Goal: Task Accomplishment & Management: Complete application form

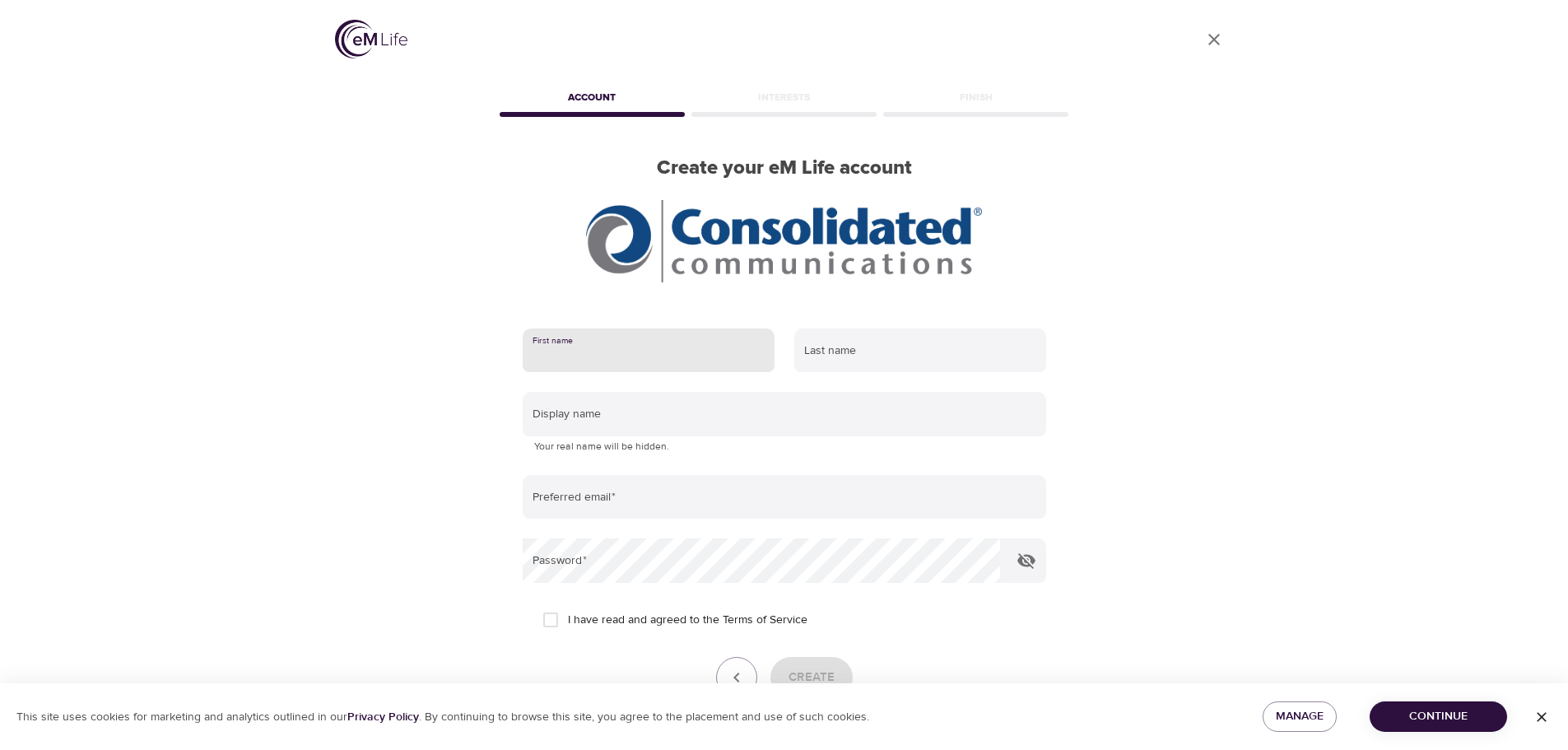
click at [571, 355] on input "text" at bounding box center [648, 351] width 252 height 45
type input "[PERSON_NAME]"
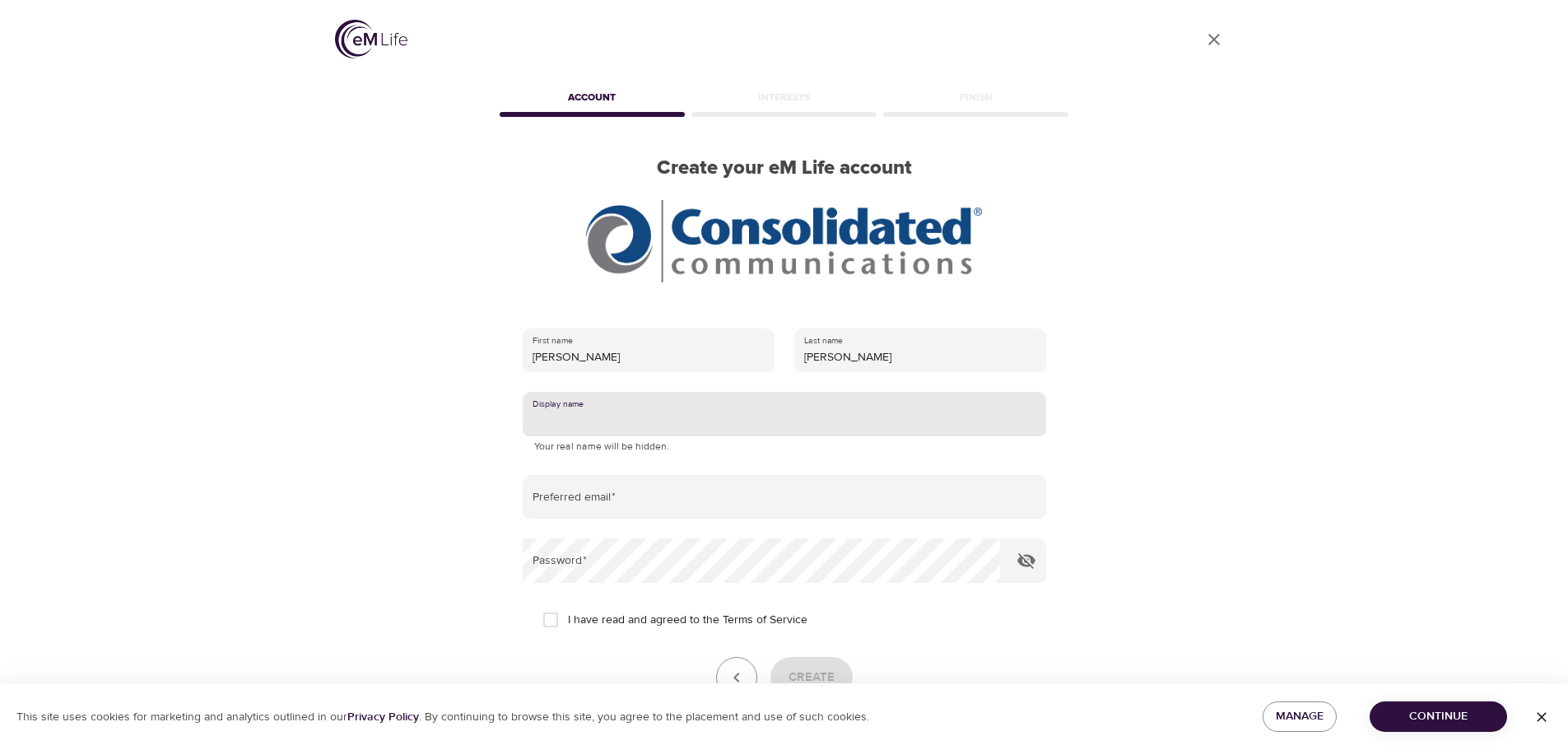
click at [655, 424] on input "text" at bounding box center [784, 414] width 523 height 45
type input "karen"
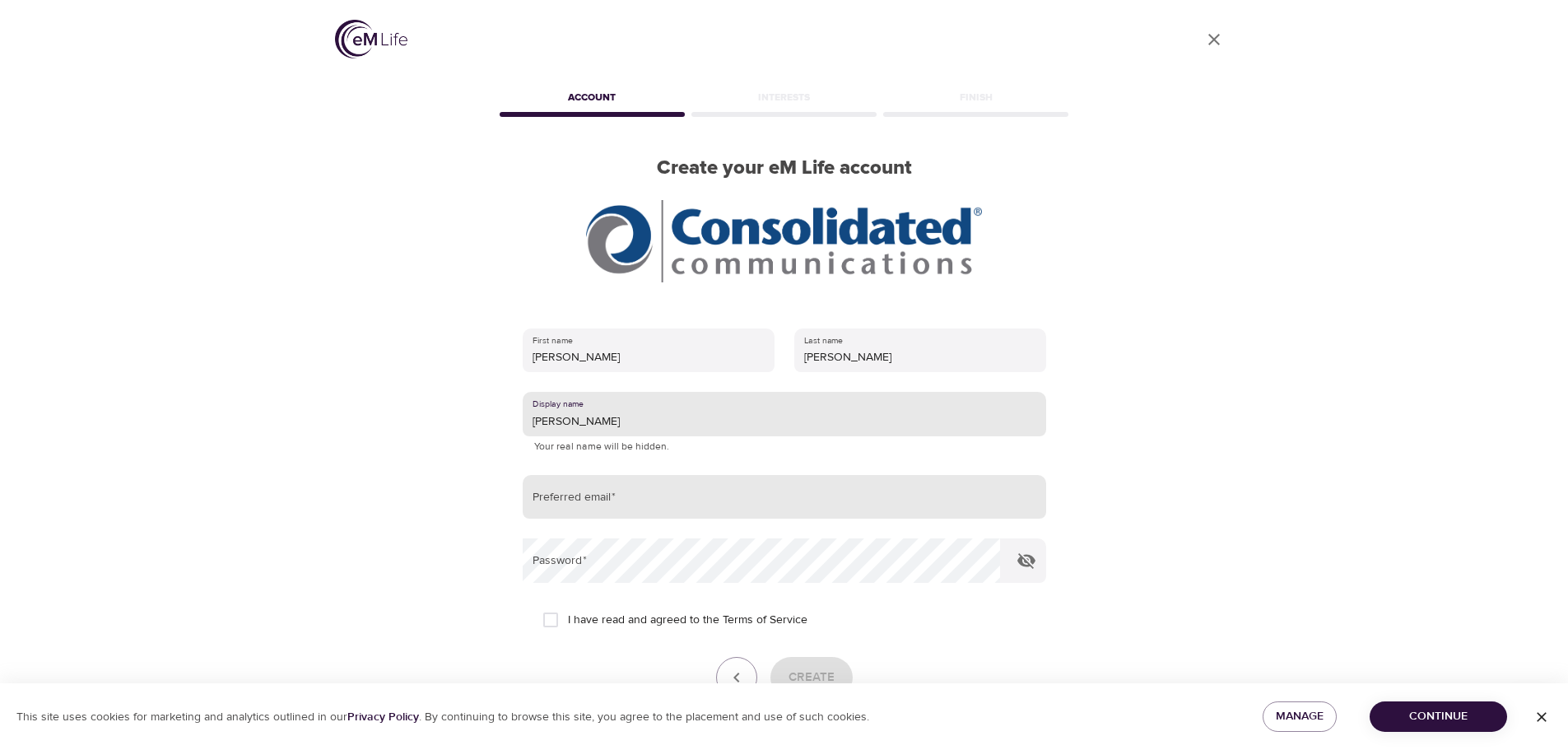
click at [641, 491] on input "email" at bounding box center [784, 497] width 523 height 45
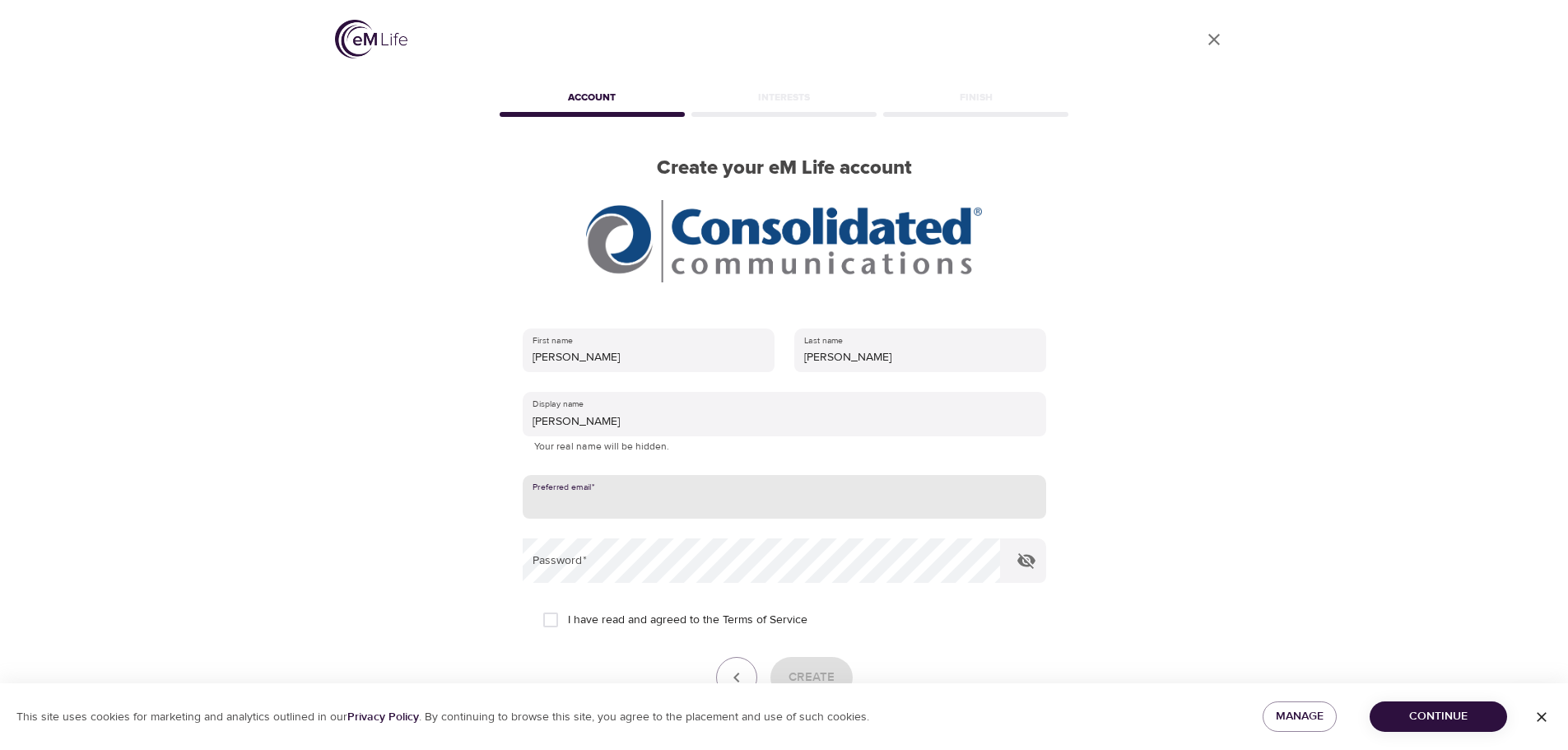
type input "4charron@gmail.com"
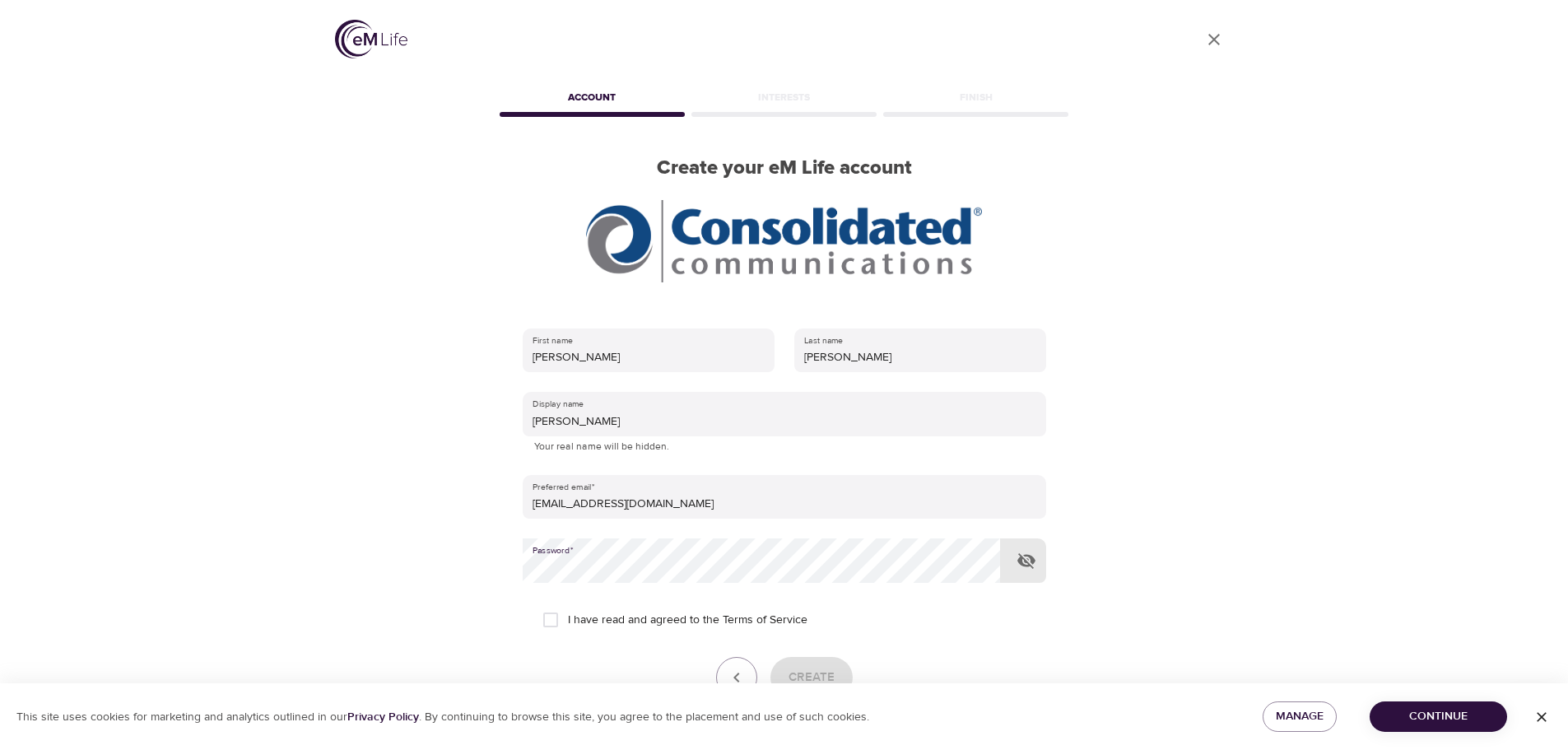
click at [548, 622] on input "I have read and agreed to the Terms of Service" at bounding box center [550, 619] width 35 height 35
checkbox input "true"
click at [816, 674] on span "Create" at bounding box center [811, 677] width 46 height 22
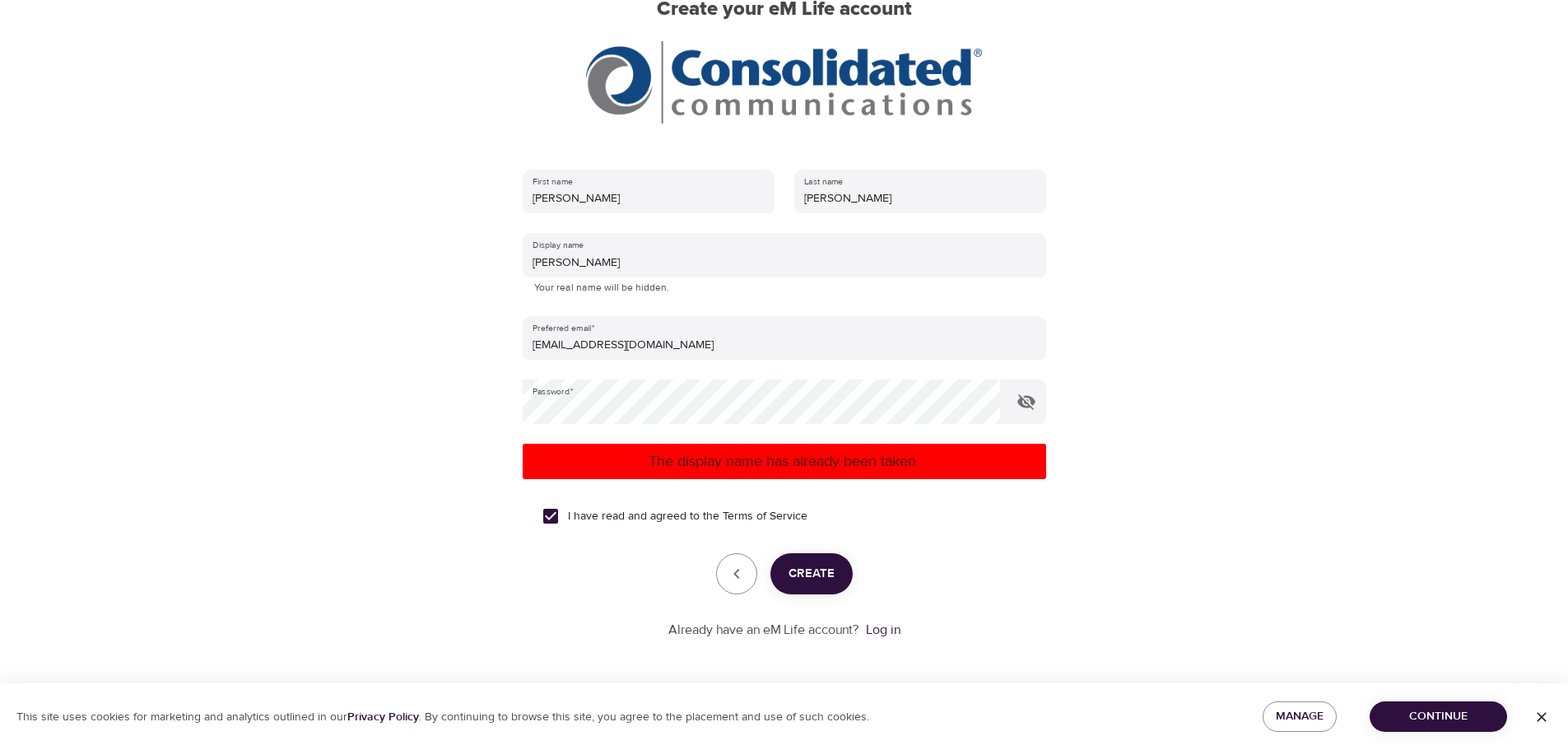
scroll to position [159, 0]
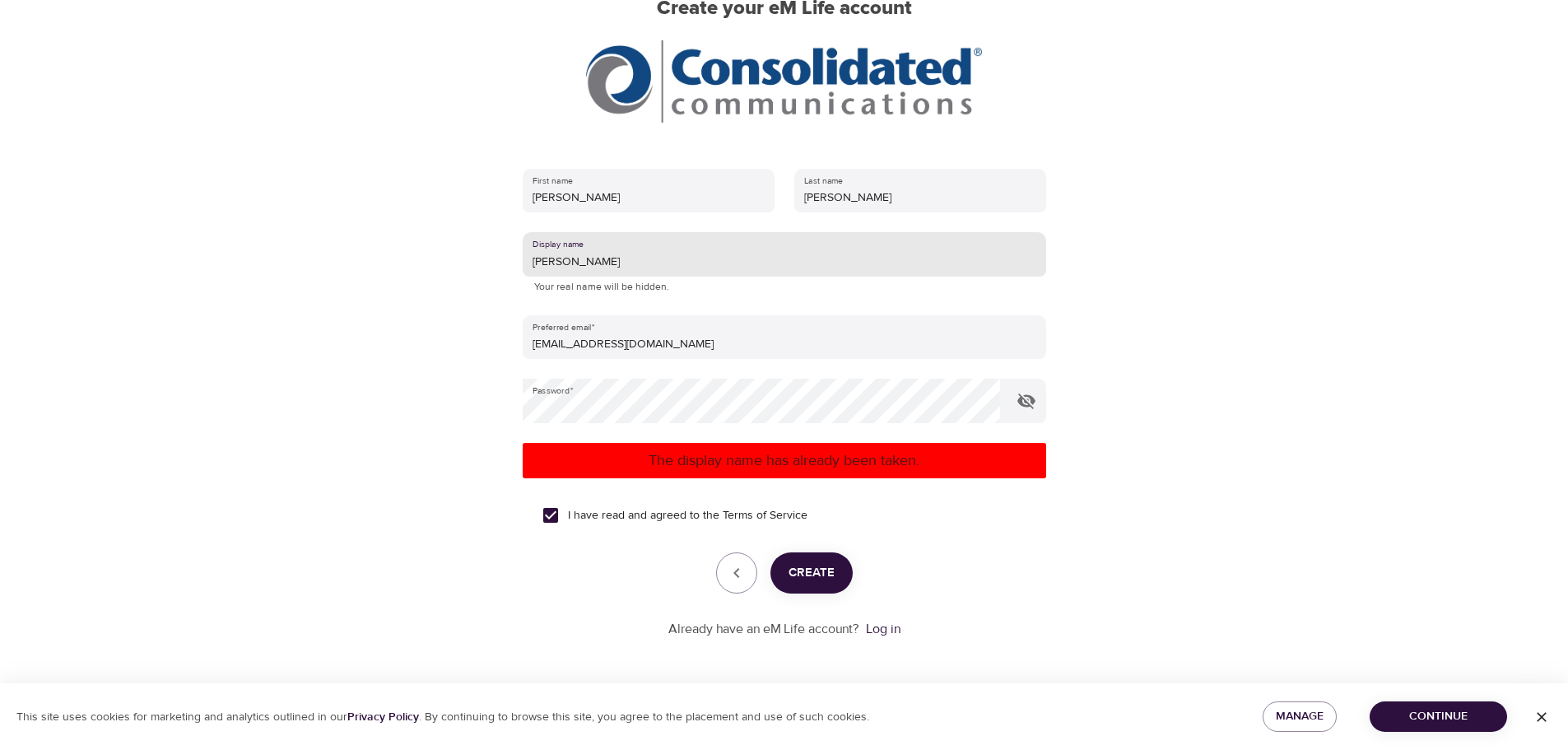
click at [608, 261] on input "karen" at bounding box center [784, 254] width 523 height 45
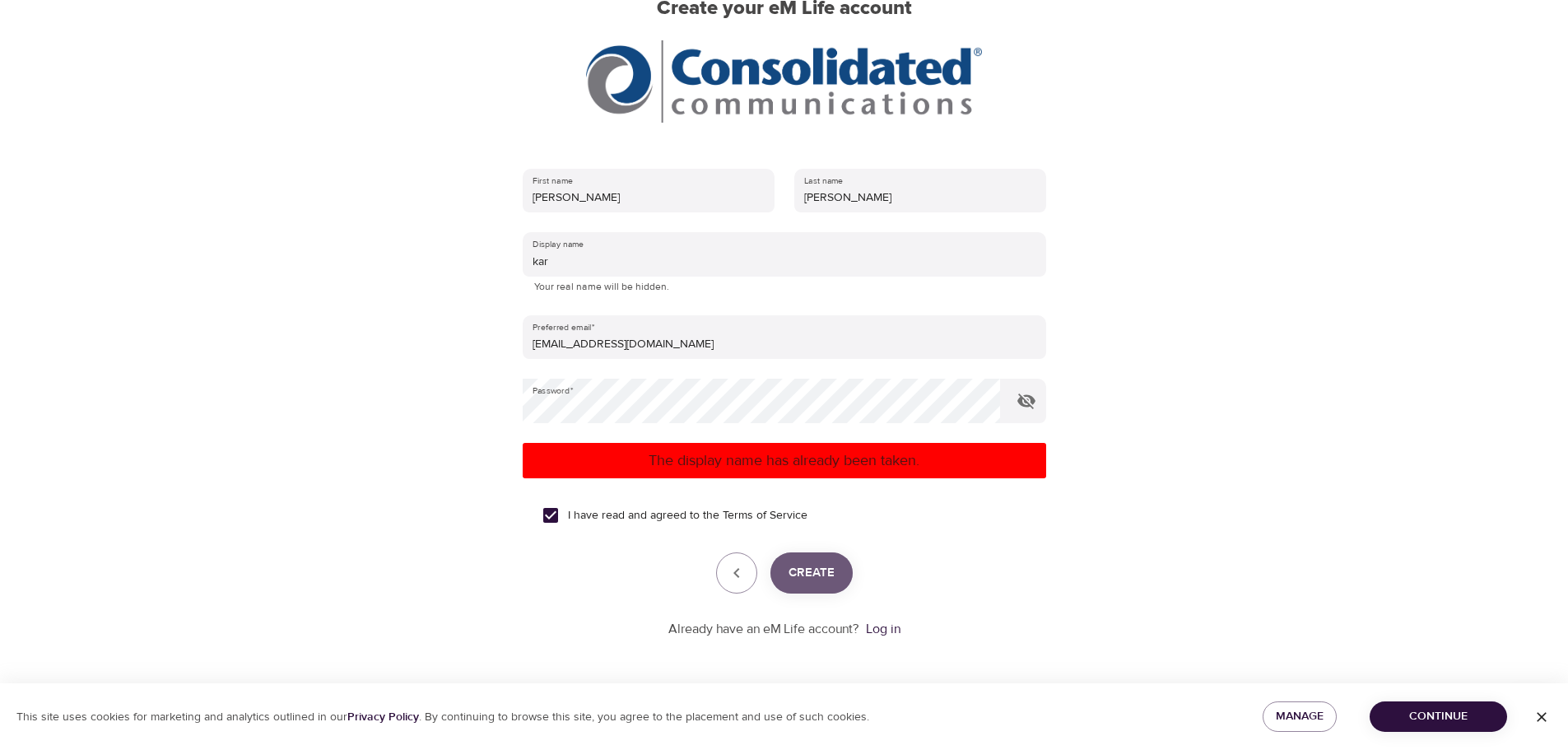
click at [824, 580] on span "Create" at bounding box center [811, 573] width 46 height 22
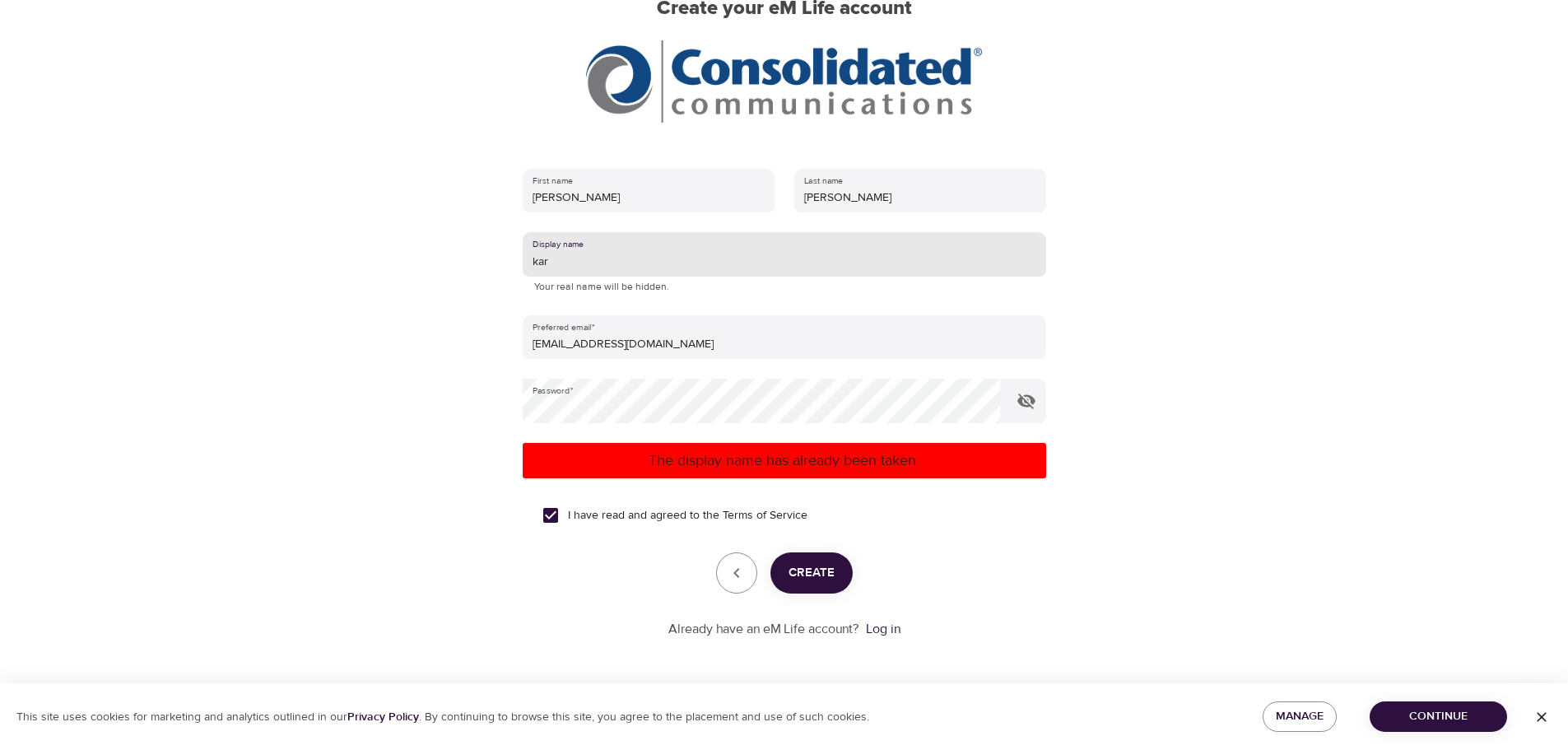
drag, startPoint x: 638, startPoint y: 259, endPoint x: 488, endPoint y: 251, distance: 150.2
click at [488, 251] on div "User Profile Account Interests Finish Create your eM Life account First name Ka…" at bounding box center [784, 215] width 938 height 750
click at [810, 570] on span "Create" at bounding box center [811, 573] width 46 height 22
drag, startPoint x: 583, startPoint y: 268, endPoint x: 467, endPoint y: 245, distance: 118.3
click at [467, 245] on div "User Profile Account Interests Finish Create your eM Life account First name Ka…" at bounding box center [784, 215] width 938 height 750
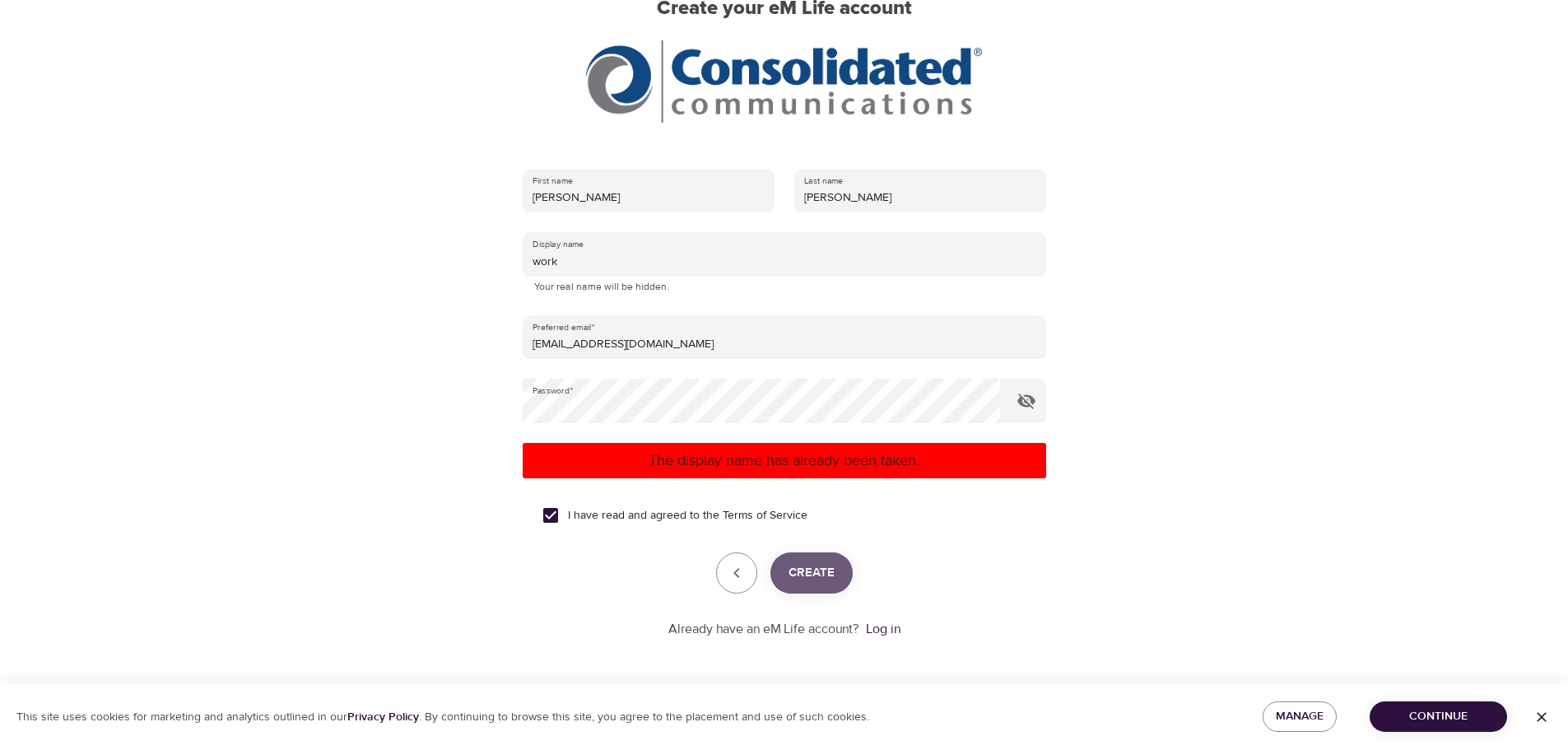
click at [824, 580] on span "Create" at bounding box center [811, 573] width 46 height 22
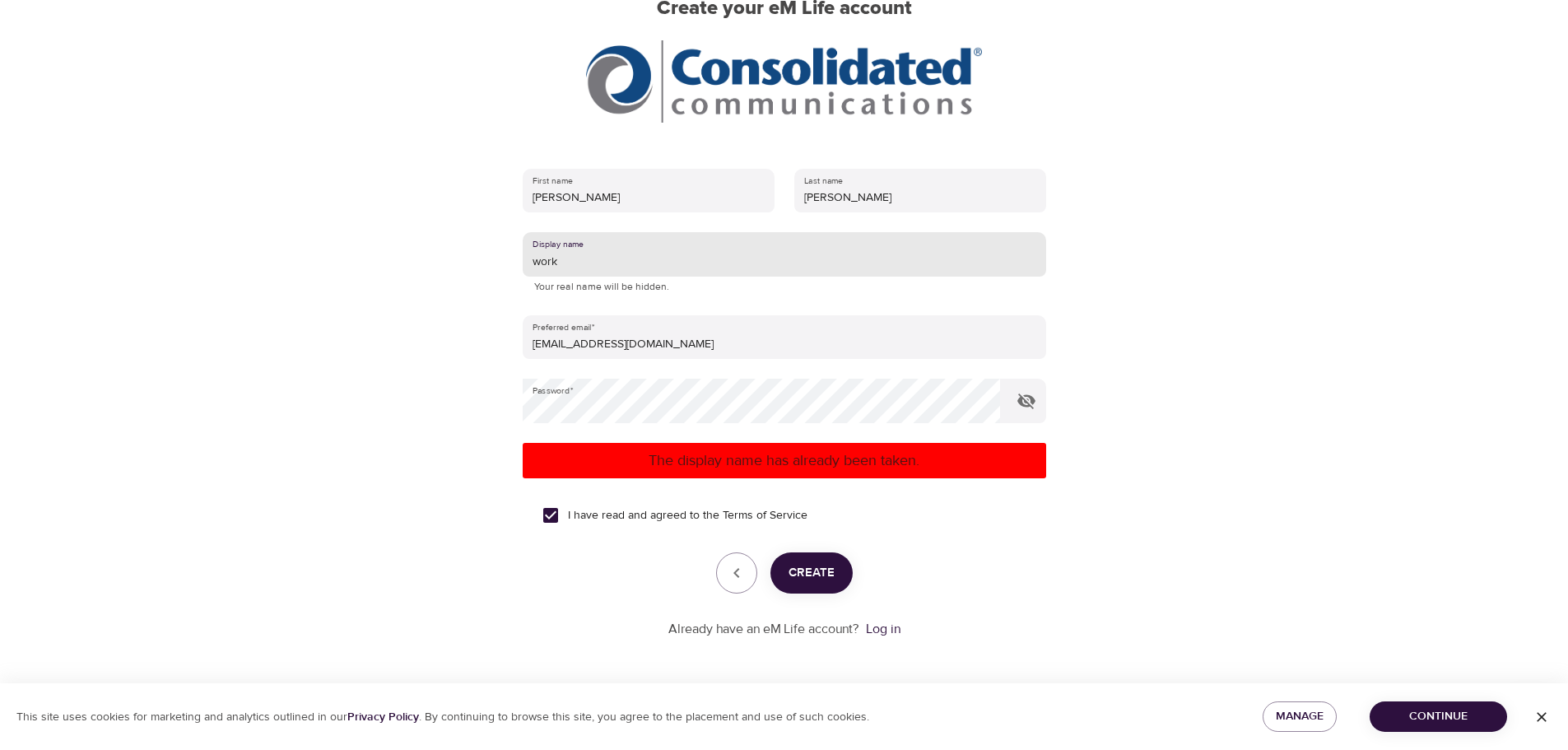
drag, startPoint x: 633, startPoint y: 259, endPoint x: 468, endPoint y: 239, distance: 166.2
click at [469, 241] on div "User Profile Account Interests Finish Create your eM Life account First name Ka…" at bounding box center [784, 215] width 938 height 750
type input "completed for wellness"
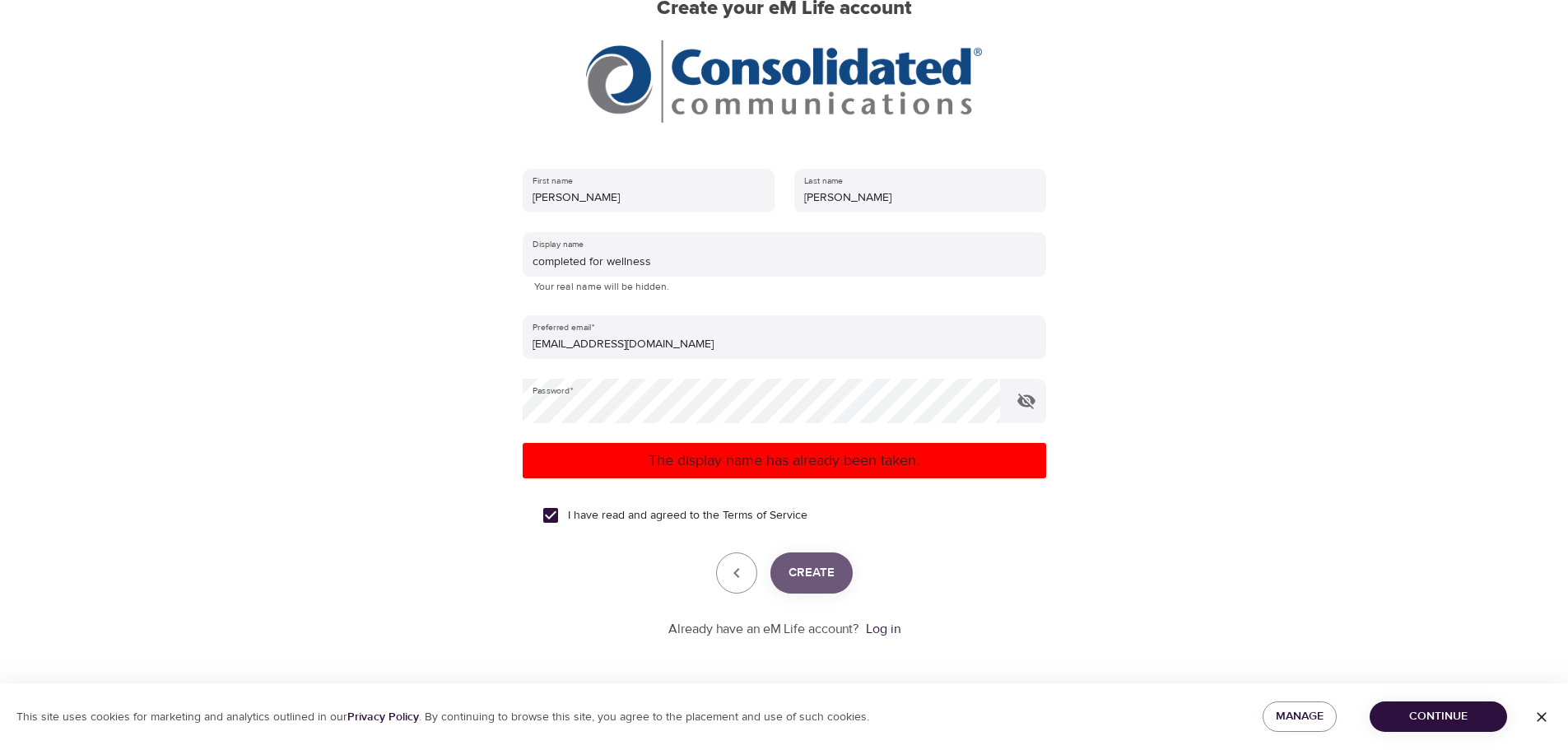
click at [828, 571] on span "Create" at bounding box center [811, 573] width 46 height 22
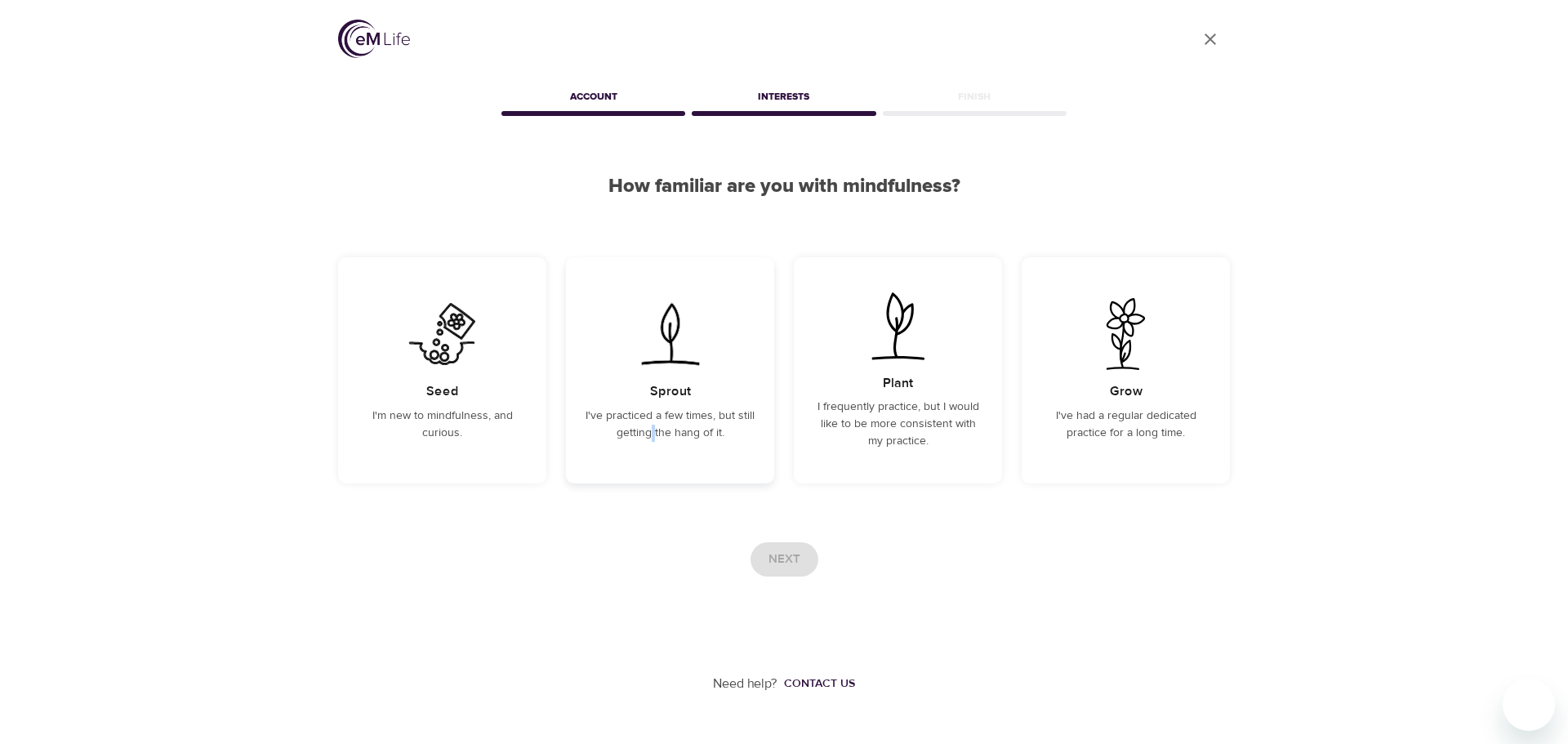
click at [654, 455] on div "Sprout I've practiced a few times, but still getting the hang of it." at bounding box center [670, 370] width 208 height 226
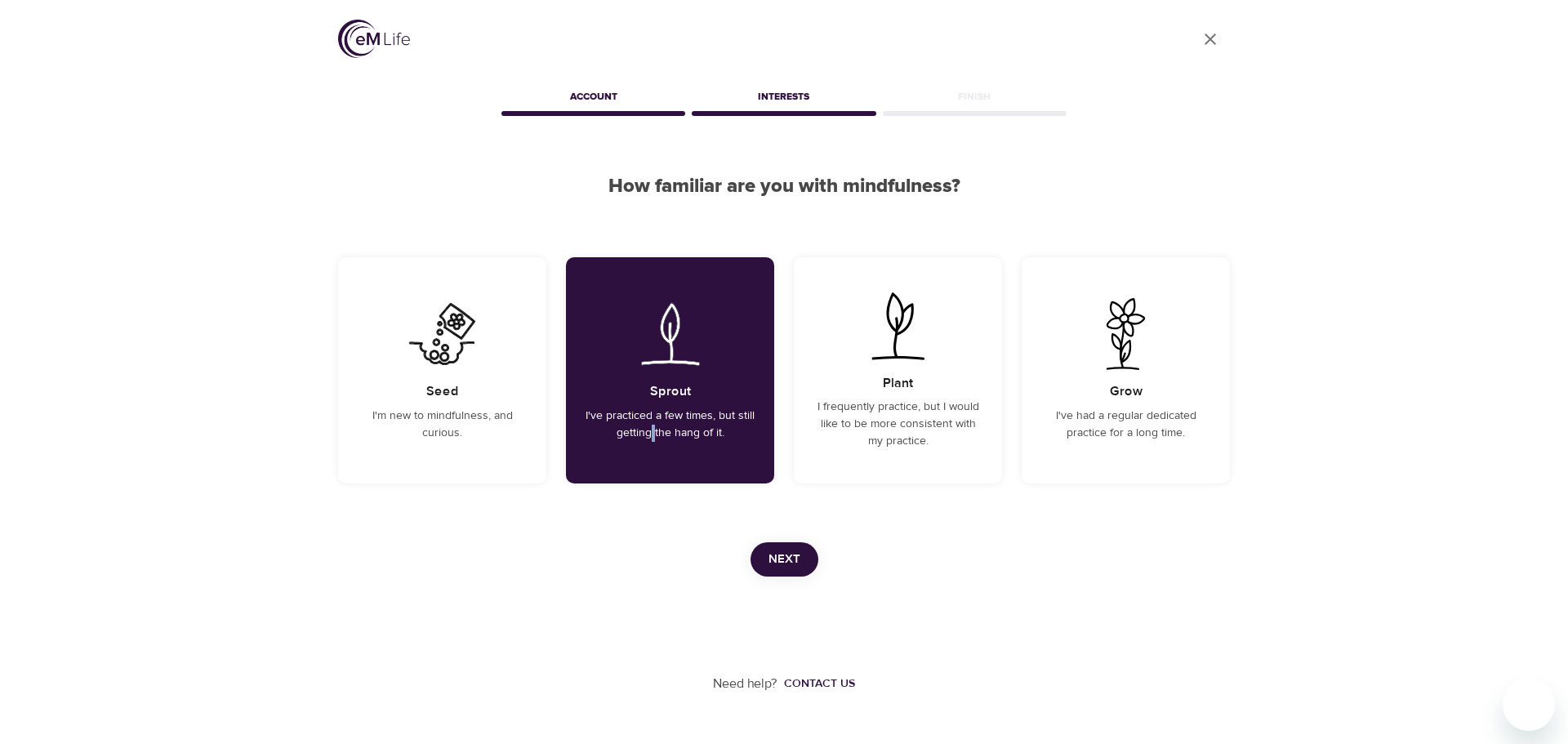
click at [769, 546] on button "Next" at bounding box center [784, 559] width 68 height 35
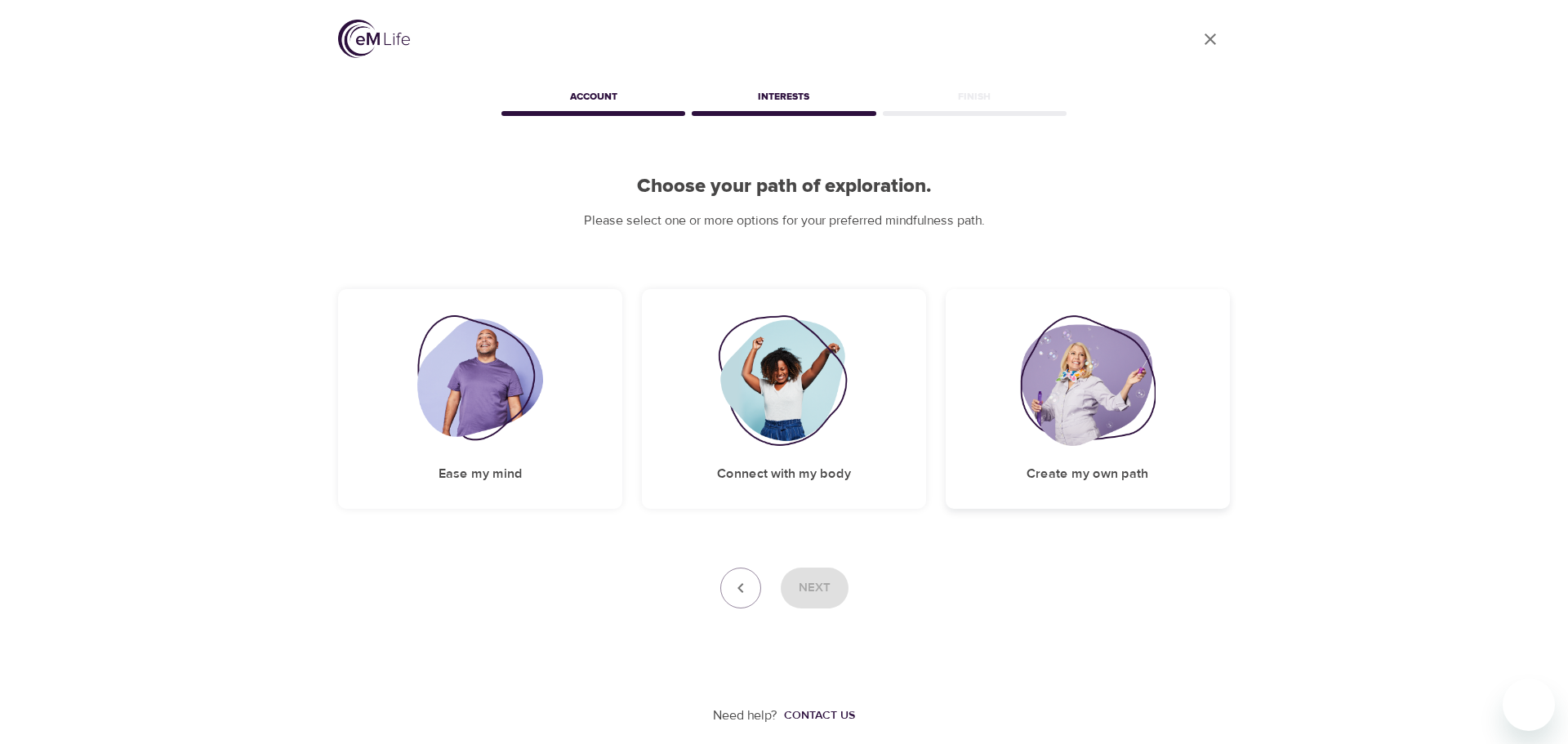
click at [1158, 406] on div "Create my own path" at bounding box center [1088, 398] width 284 height 220
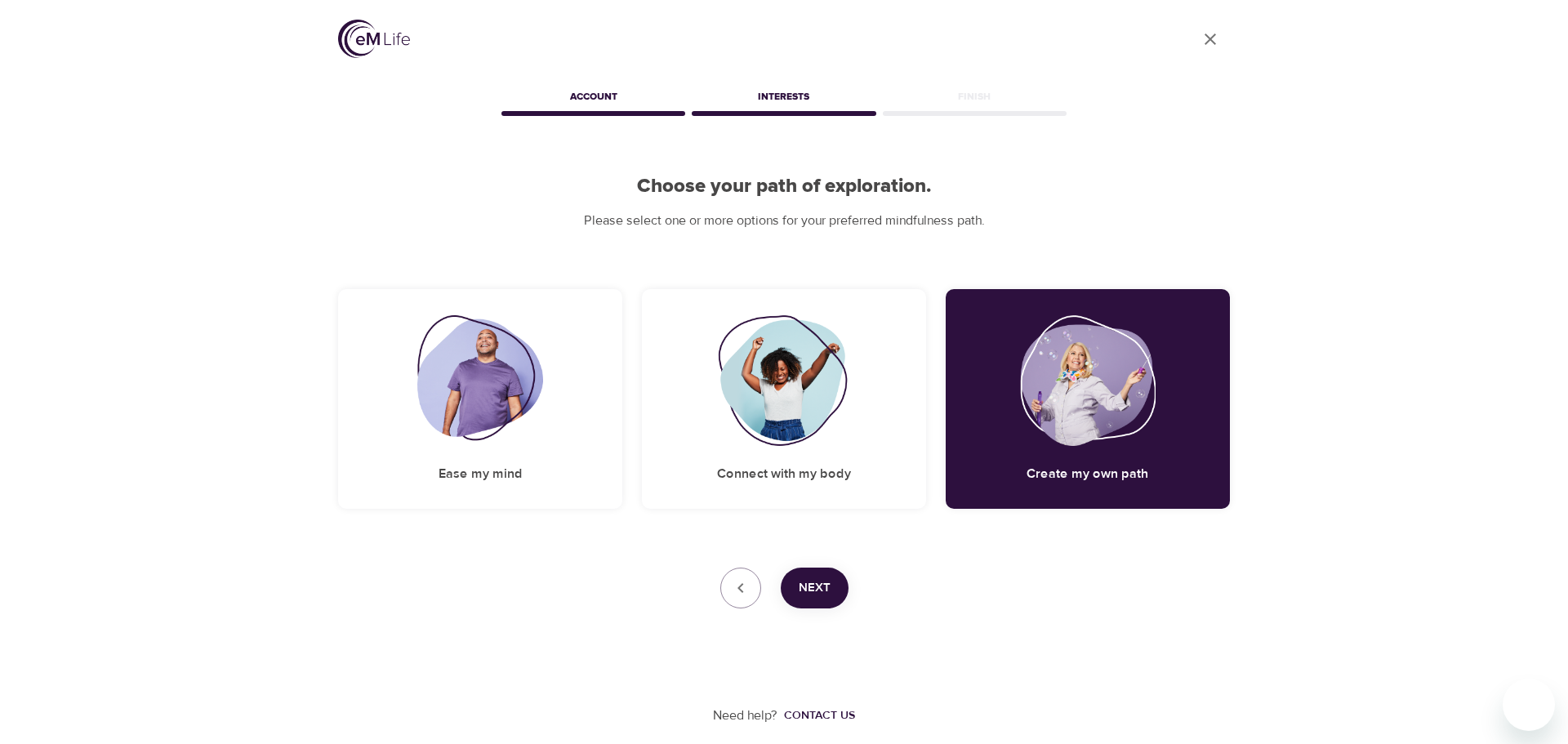
click at [834, 583] on button "Next" at bounding box center [814, 588] width 68 height 41
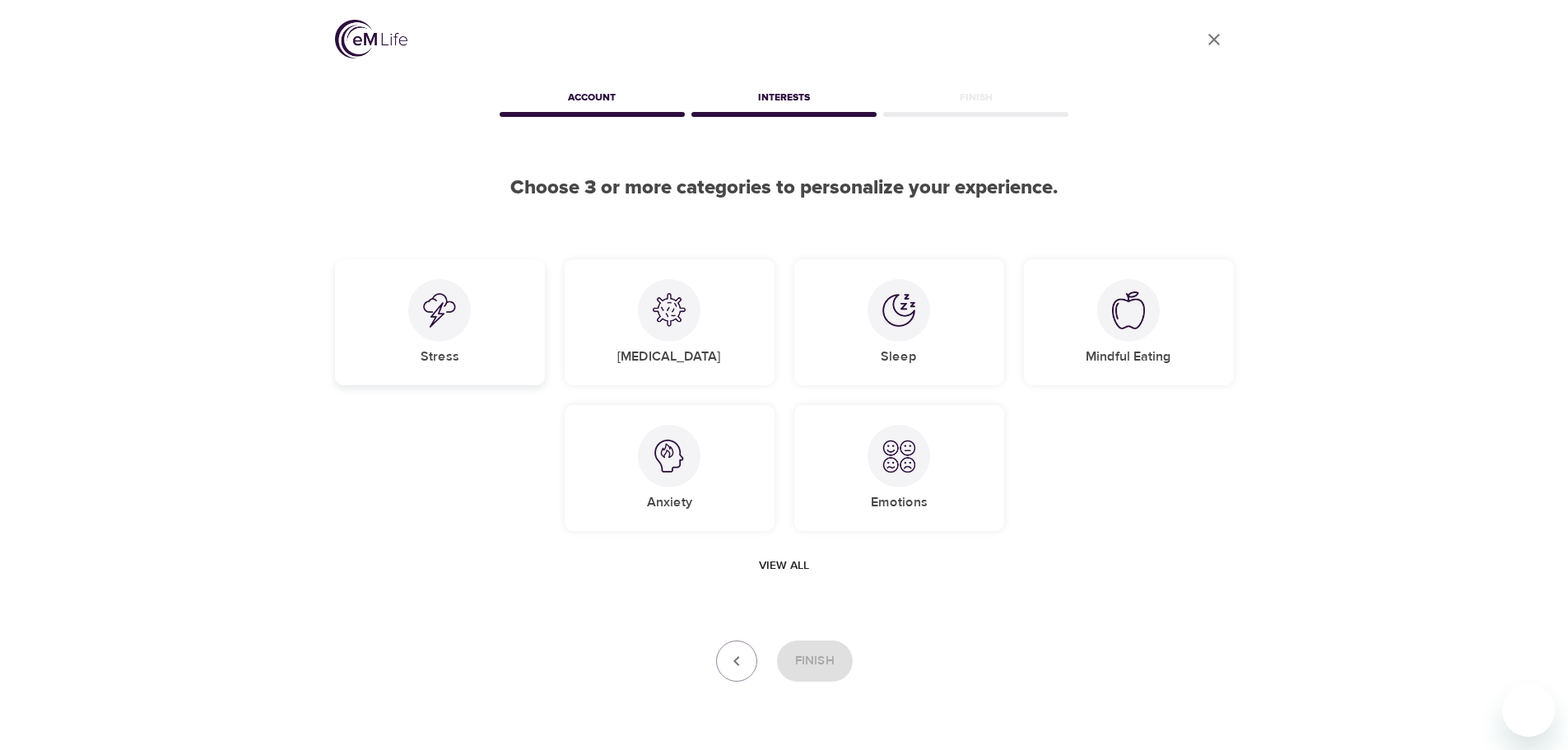
click at [500, 352] on div "Stress" at bounding box center [440, 322] width 210 height 126
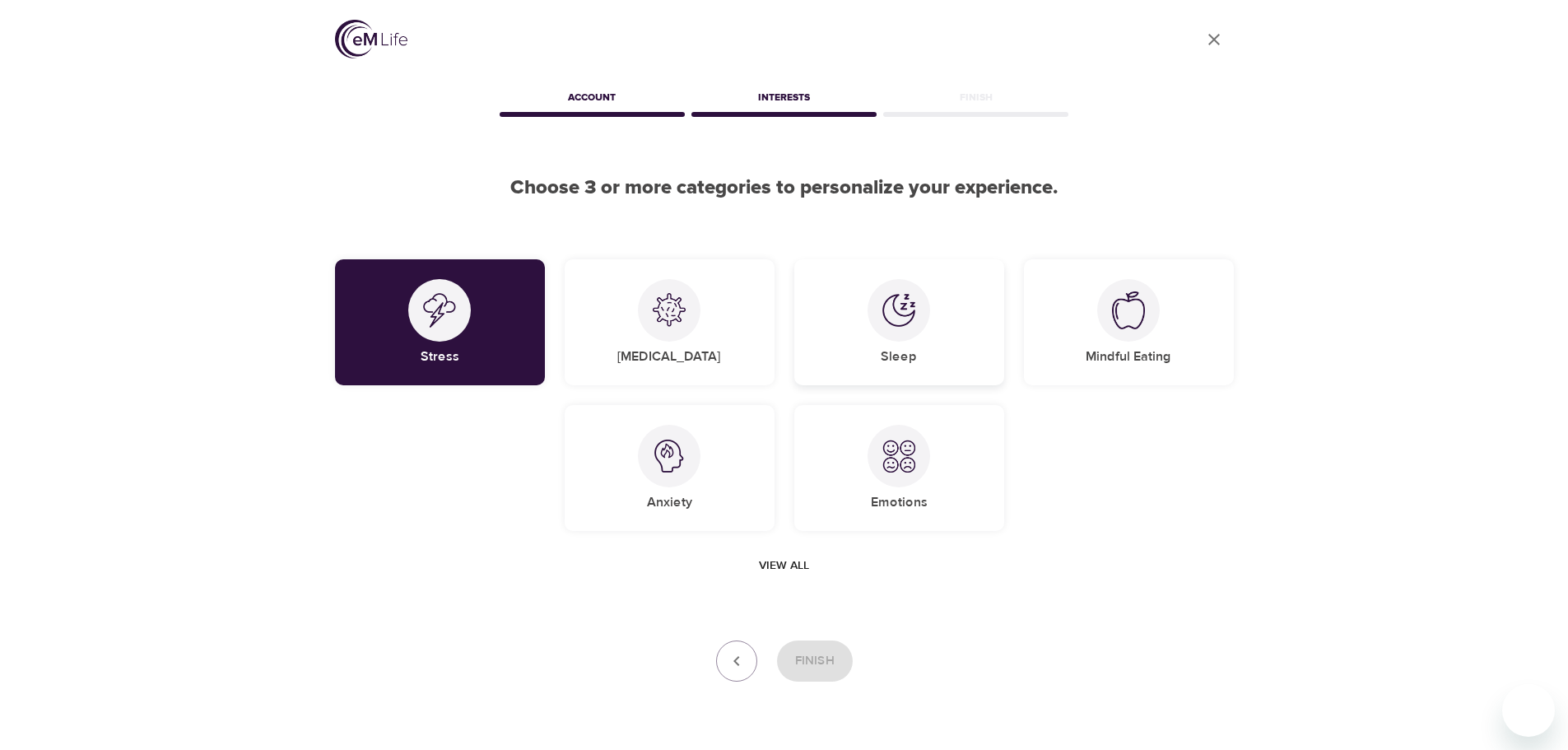
click at [898, 375] on div "Sleep" at bounding box center [899, 322] width 210 height 126
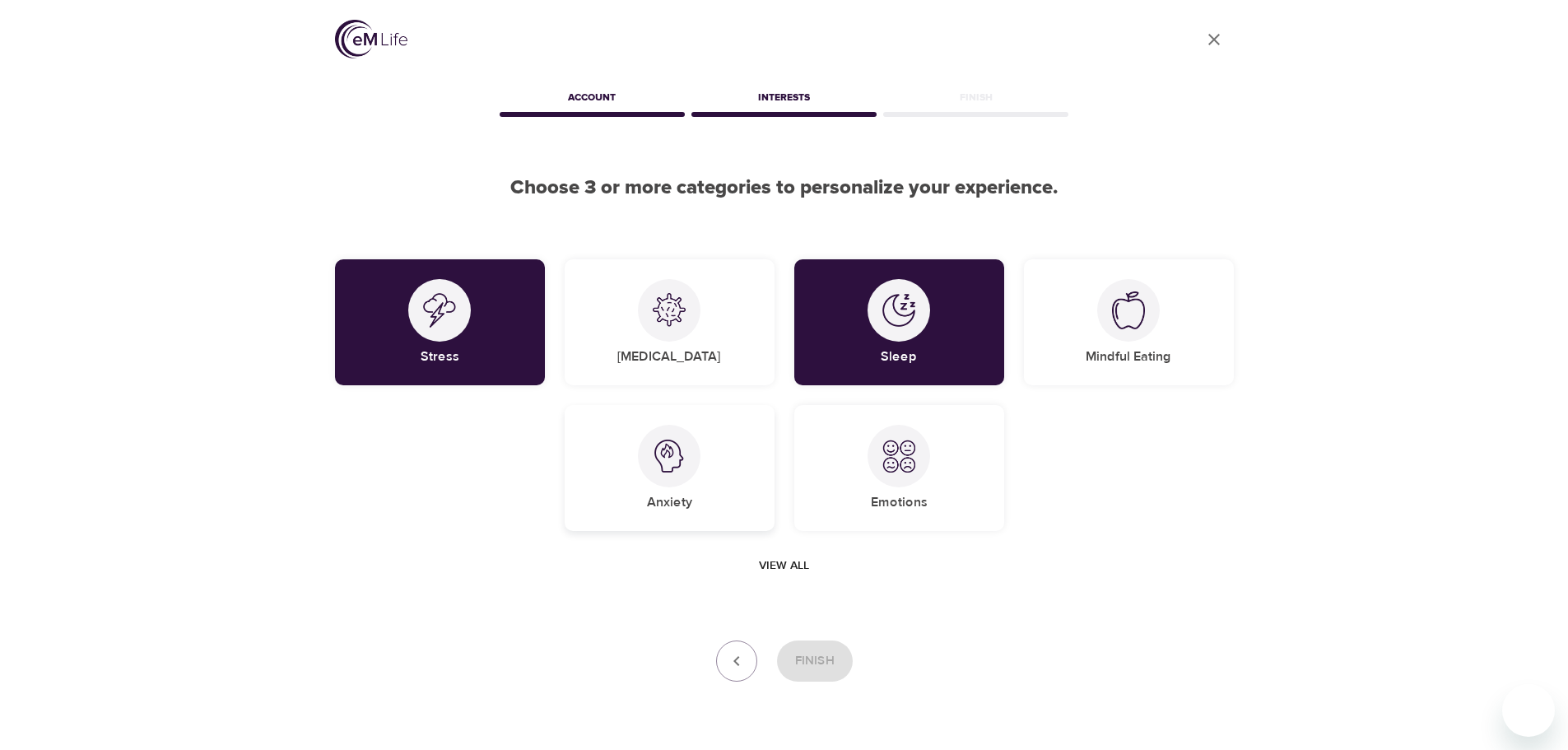
click at [722, 517] on div "Anxiety" at bounding box center [669, 468] width 210 height 126
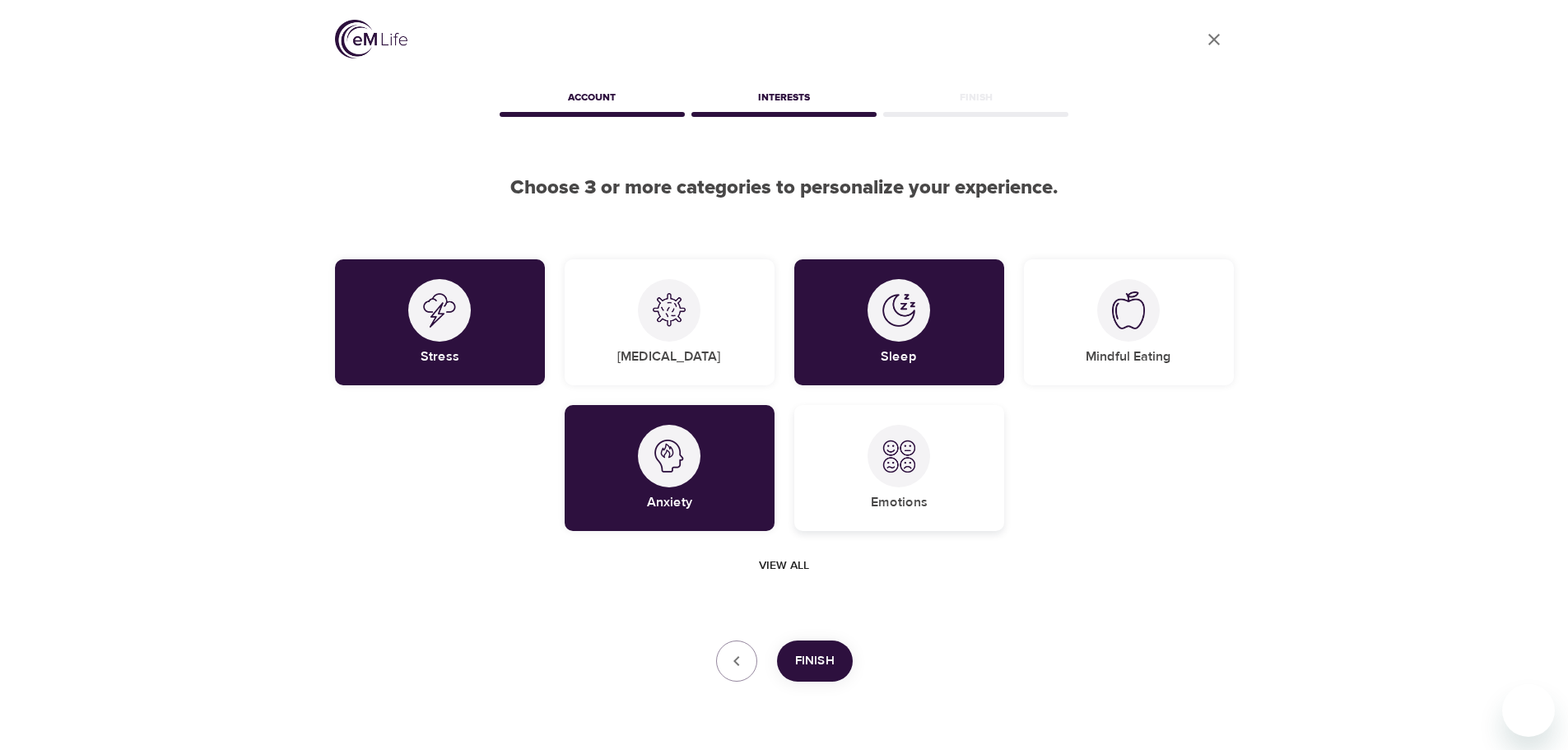
click at [823, 494] on div "Emotions" at bounding box center [899, 468] width 210 height 126
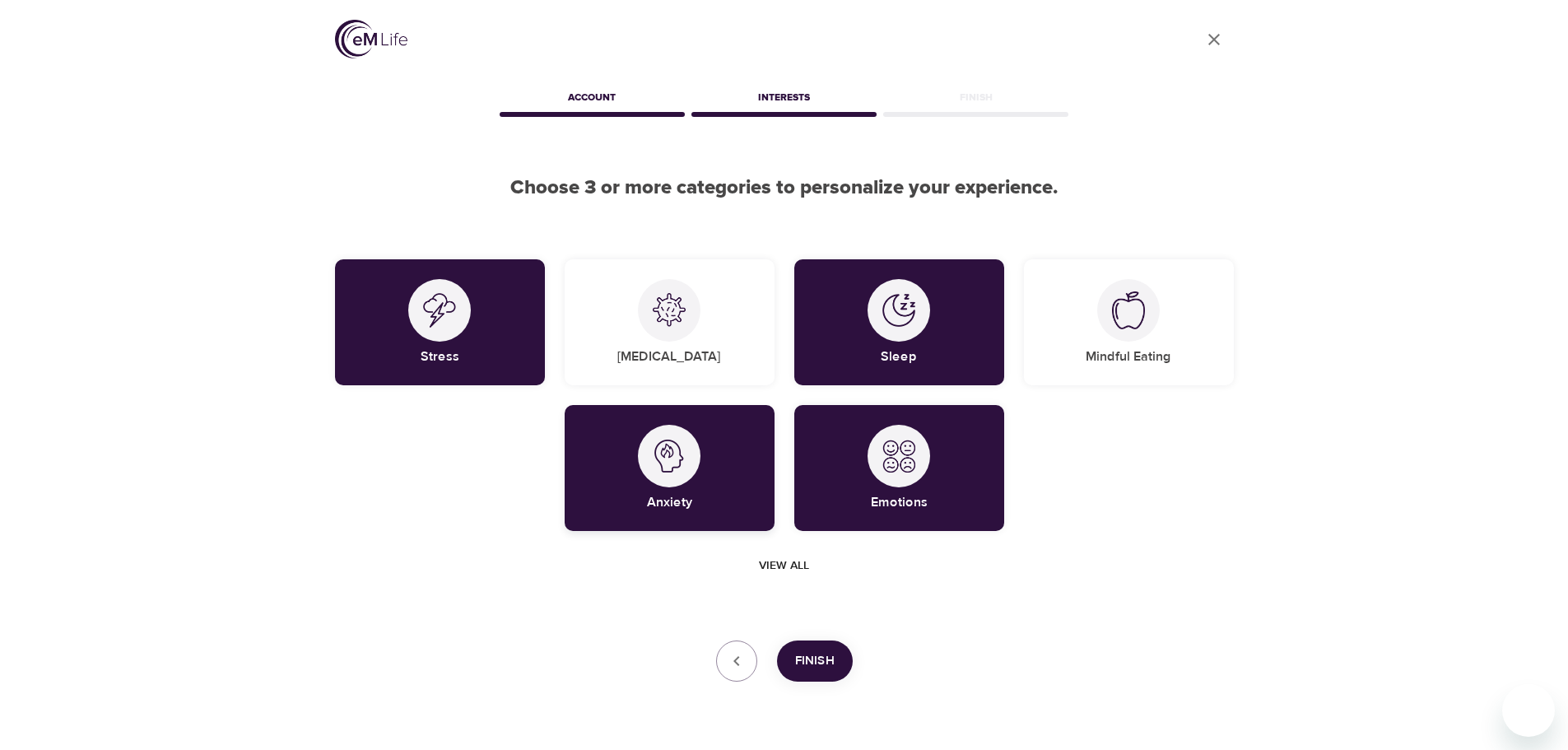
click at [747, 500] on div "Anxiety" at bounding box center [669, 468] width 210 height 126
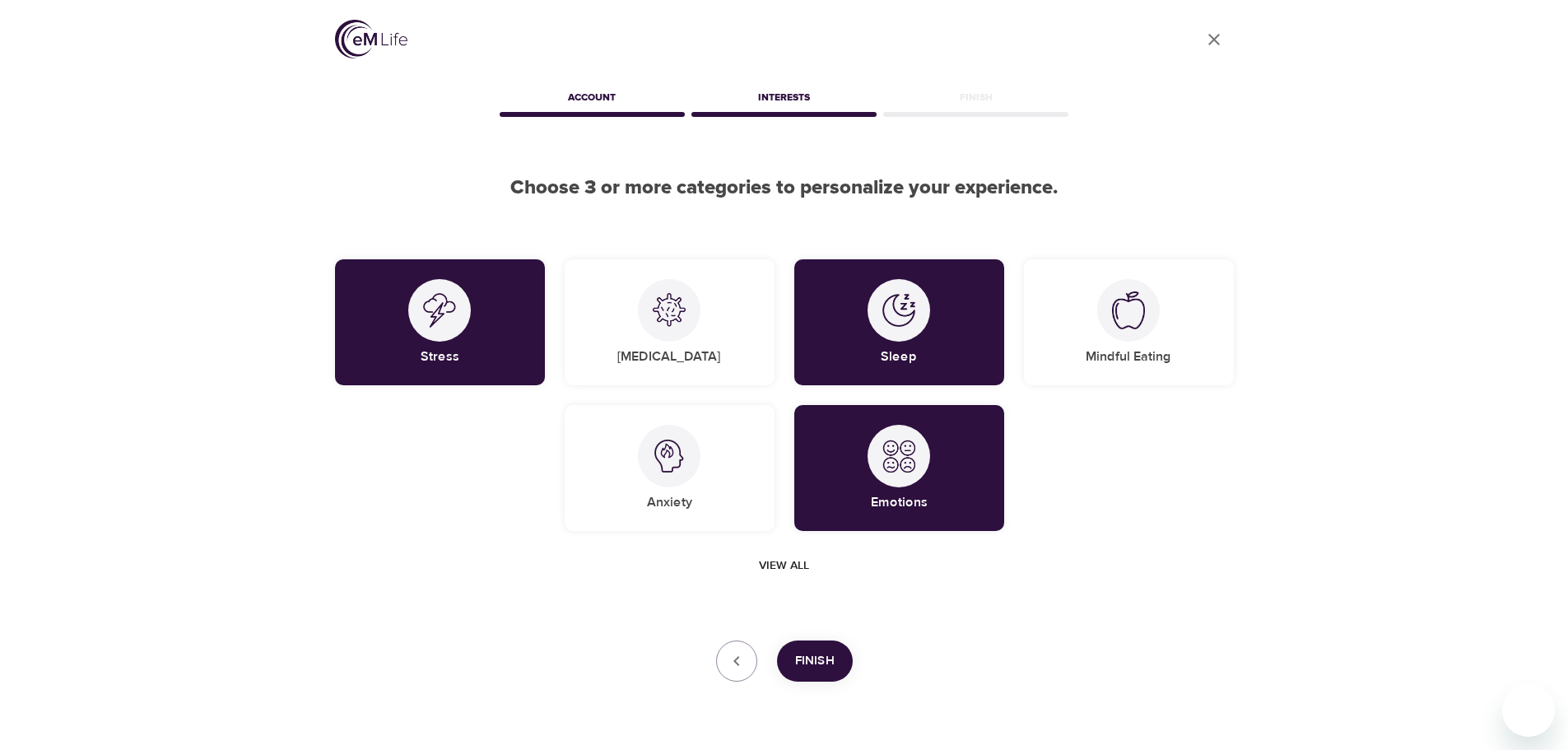
click at [806, 671] on span "Finish" at bounding box center [814, 661] width 39 height 22
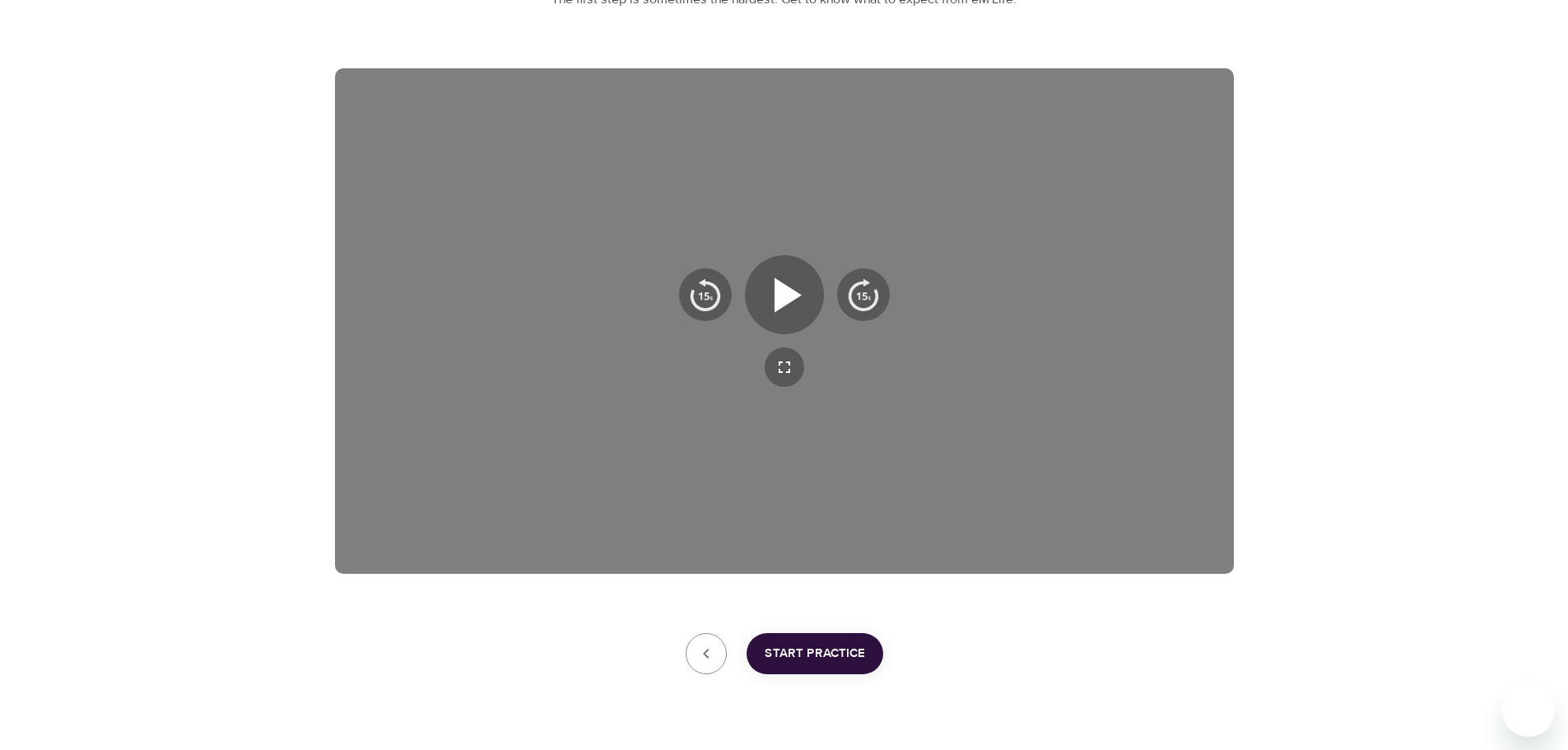
scroll to position [247, 0]
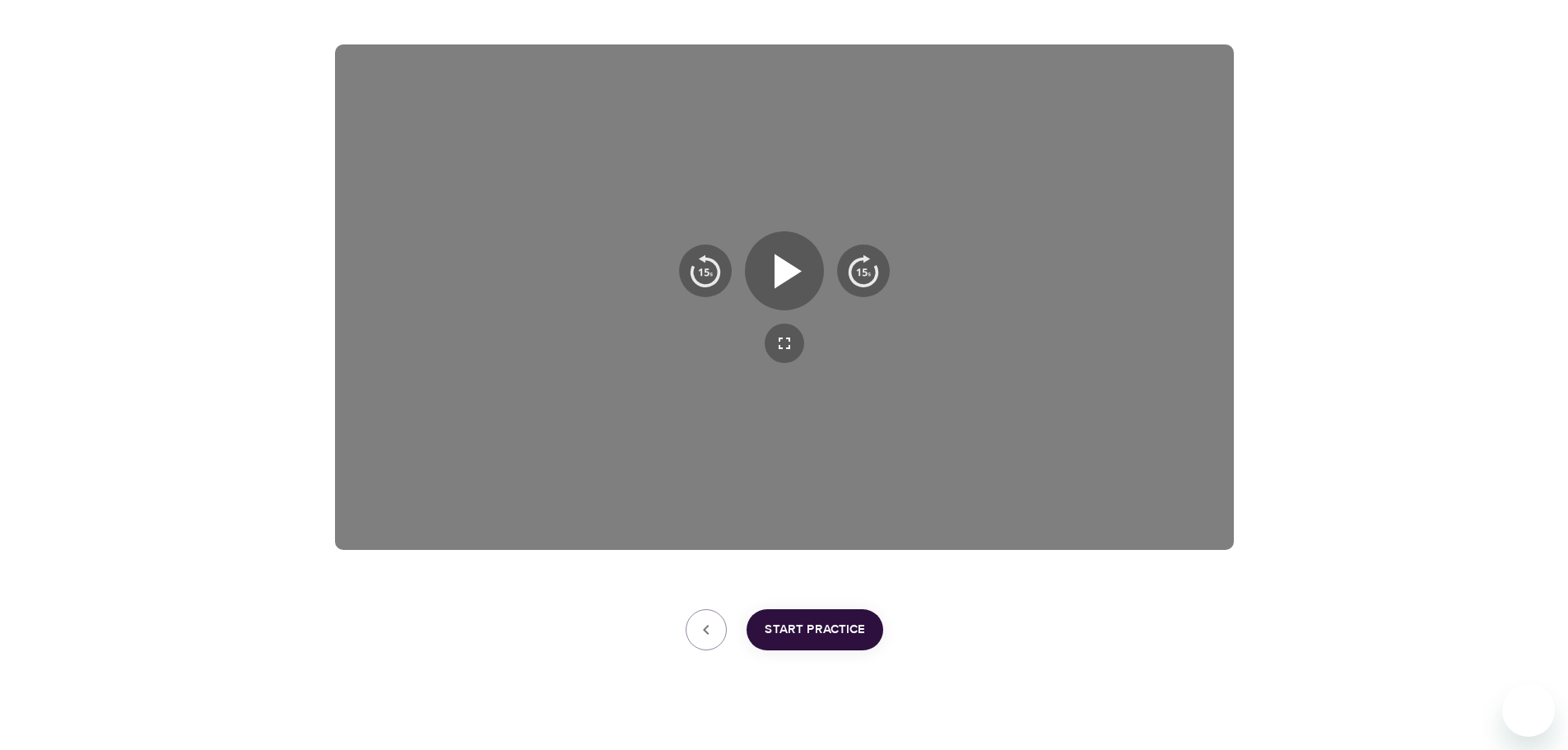
click at [823, 620] on span "Start Practice" at bounding box center [814, 630] width 100 height 22
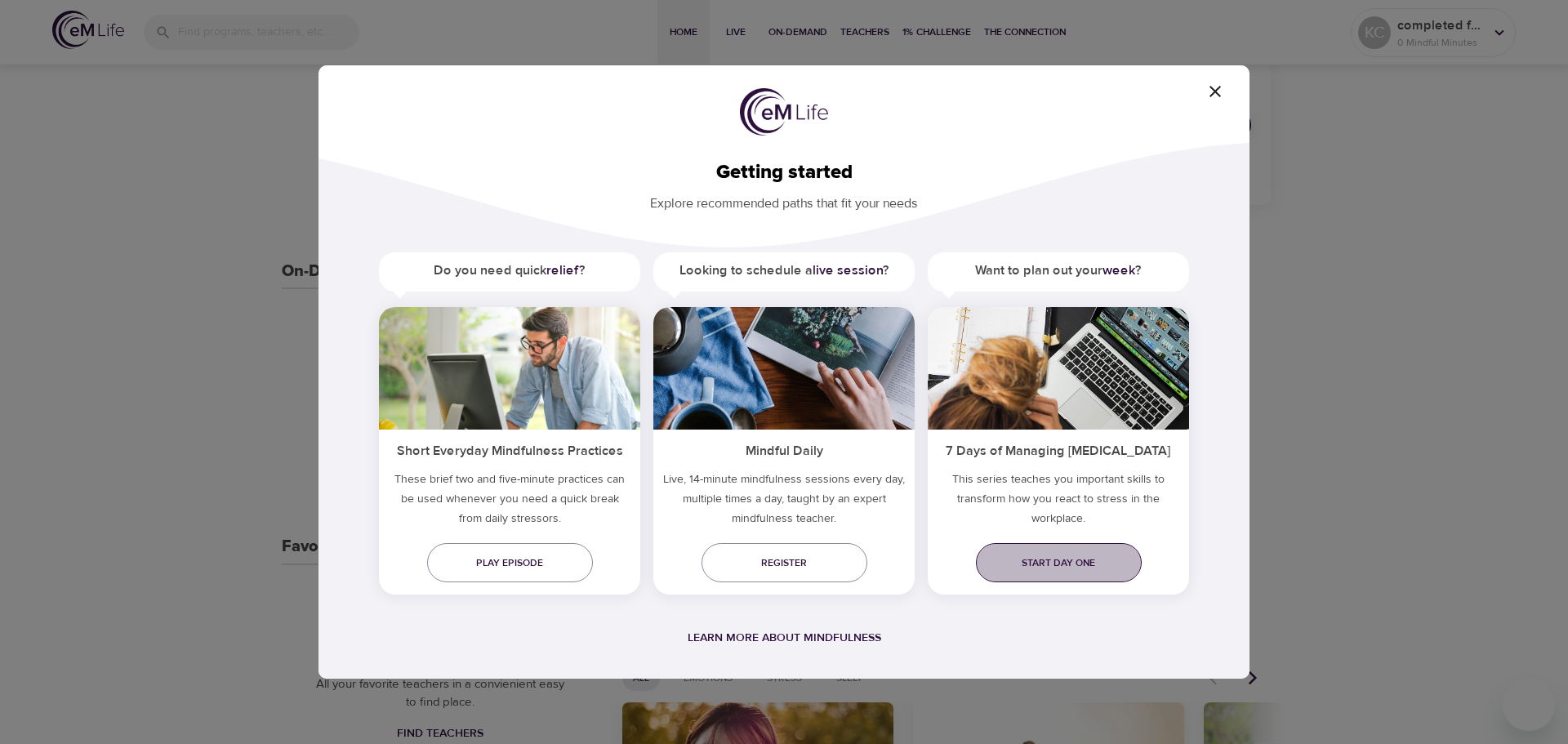
click at [1060, 566] on span "Start day one" at bounding box center [1058, 563] width 140 height 17
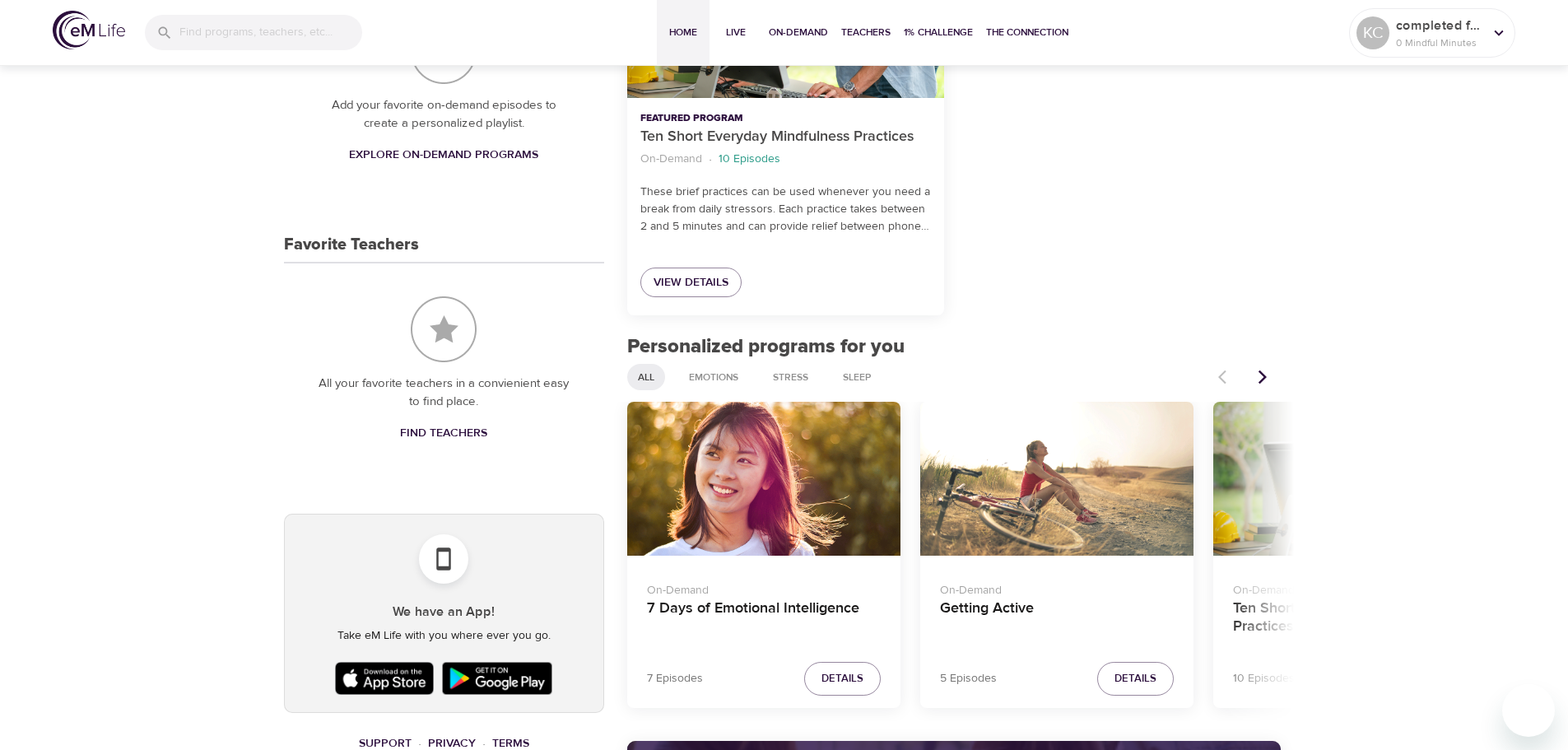
scroll to position [697, 0]
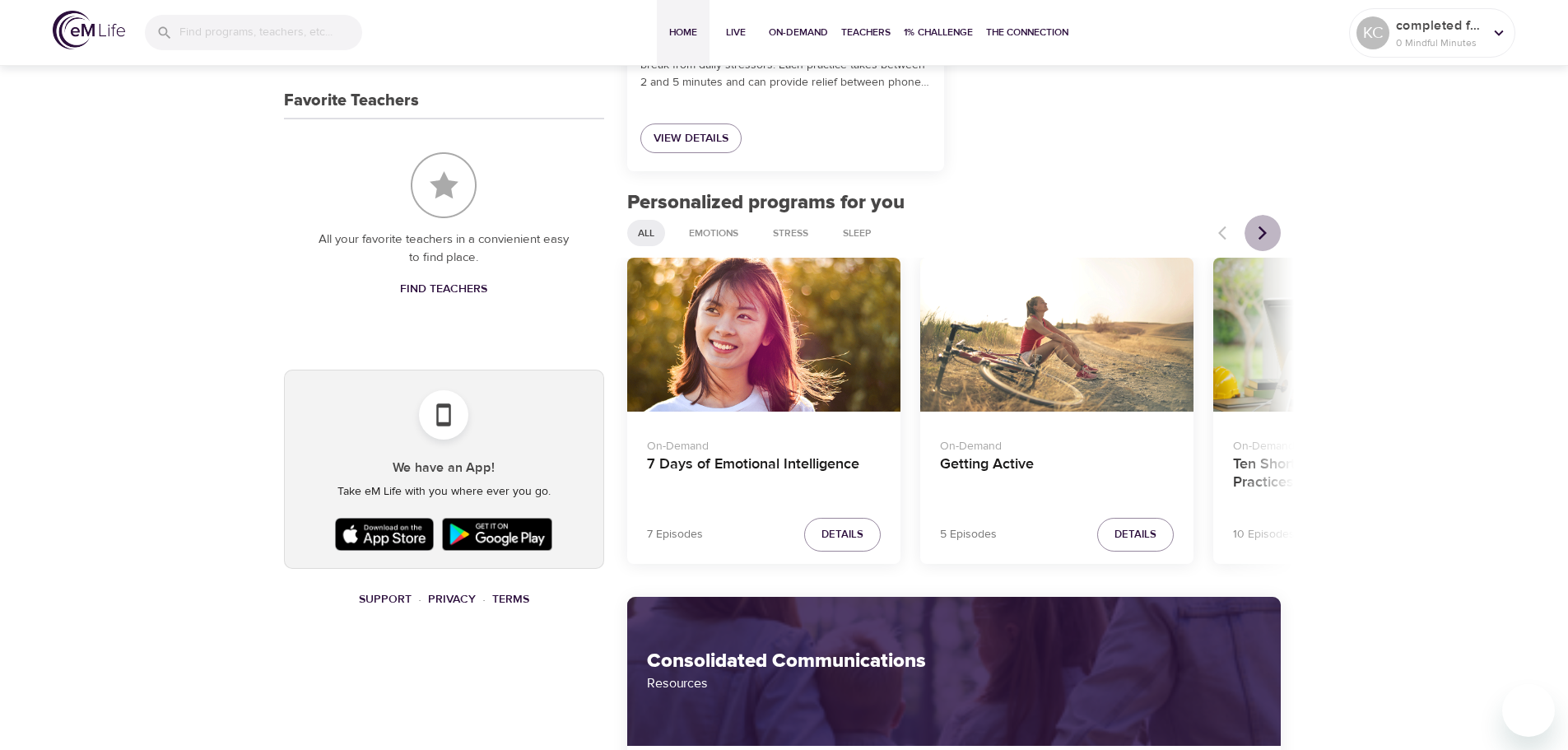
click at [1259, 233] on icon "Next items" at bounding box center [1262, 233] width 16 height 16
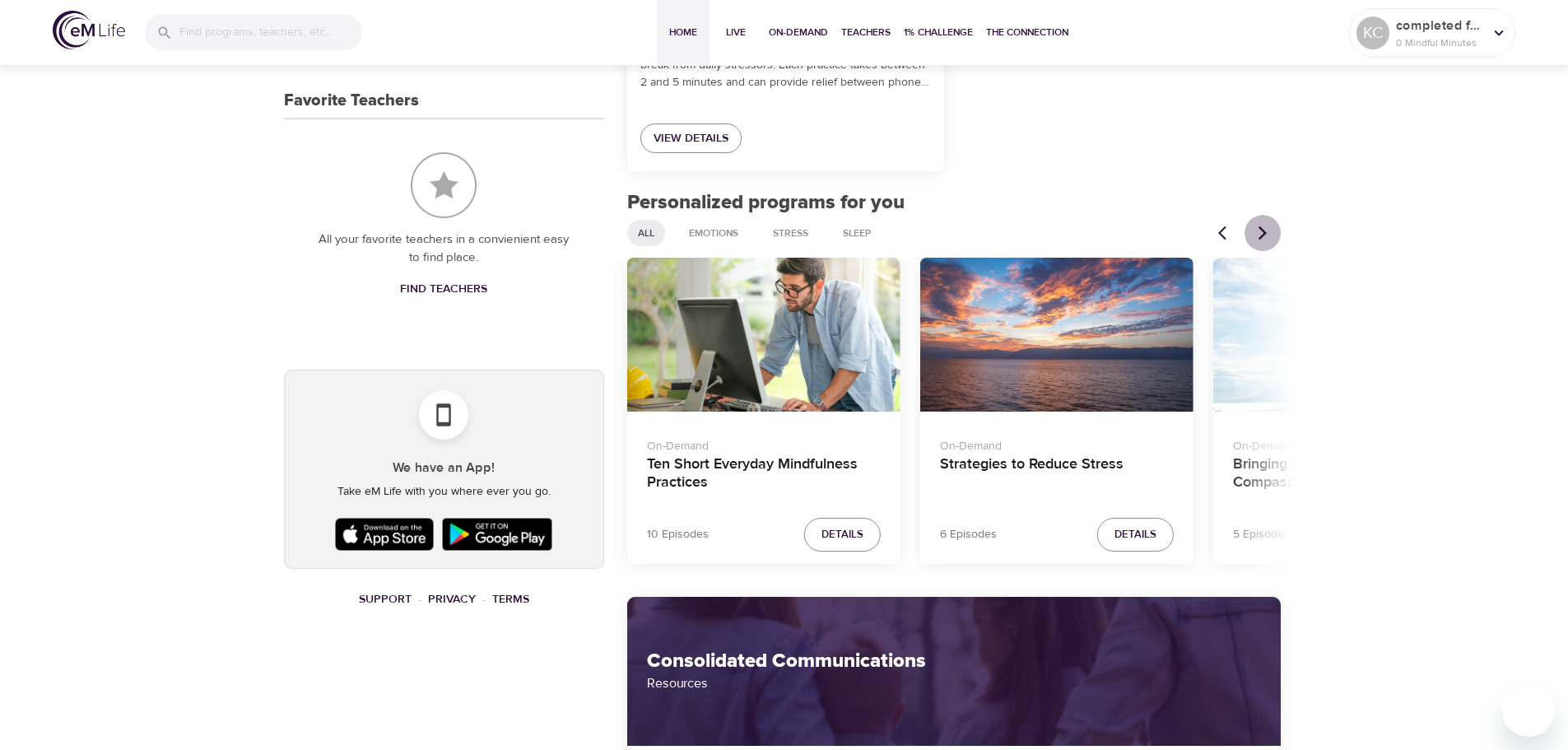
click at [1259, 233] on icon "Next items" at bounding box center [1262, 233] width 16 height 16
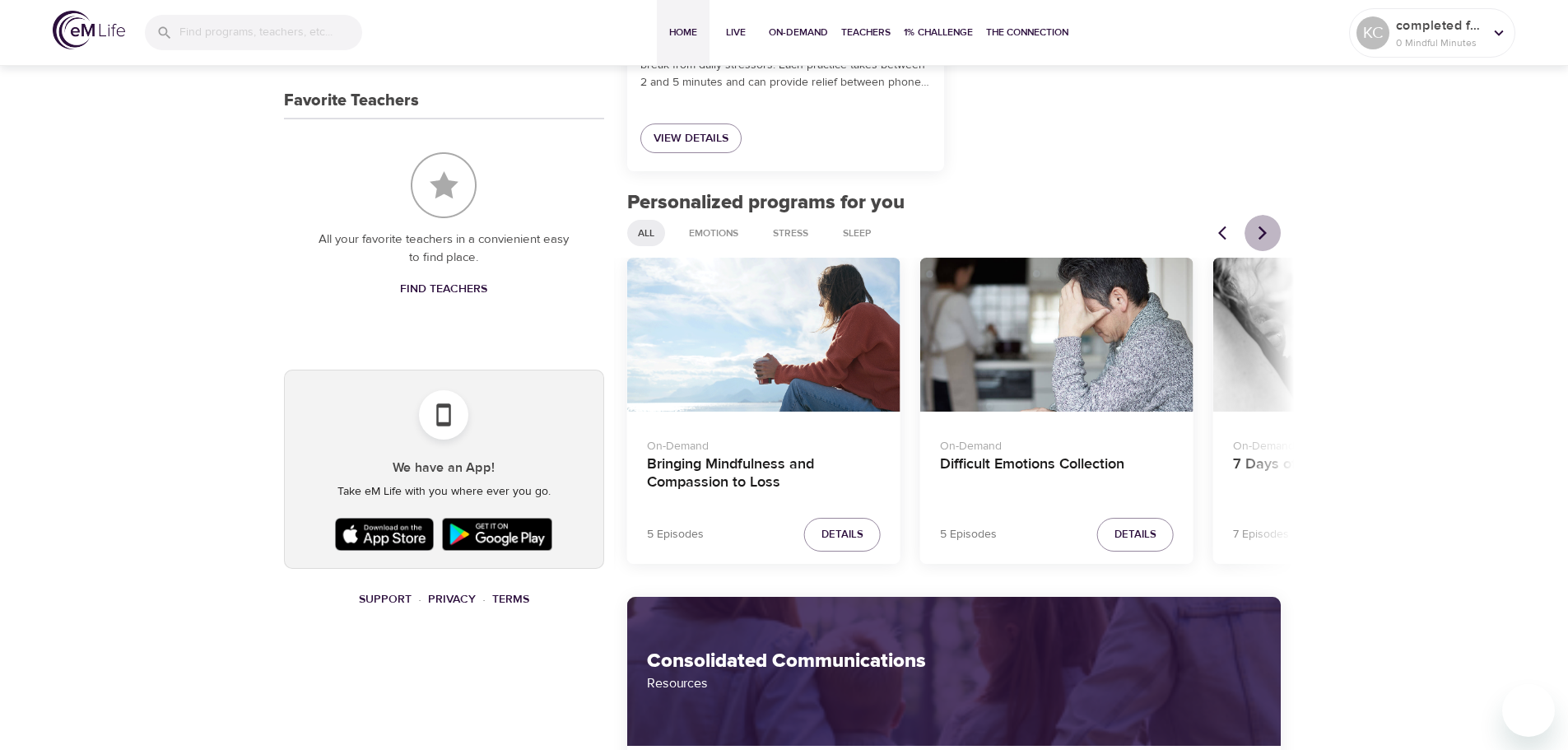
click at [1259, 233] on icon "Next items" at bounding box center [1262, 233] width 16 height 16
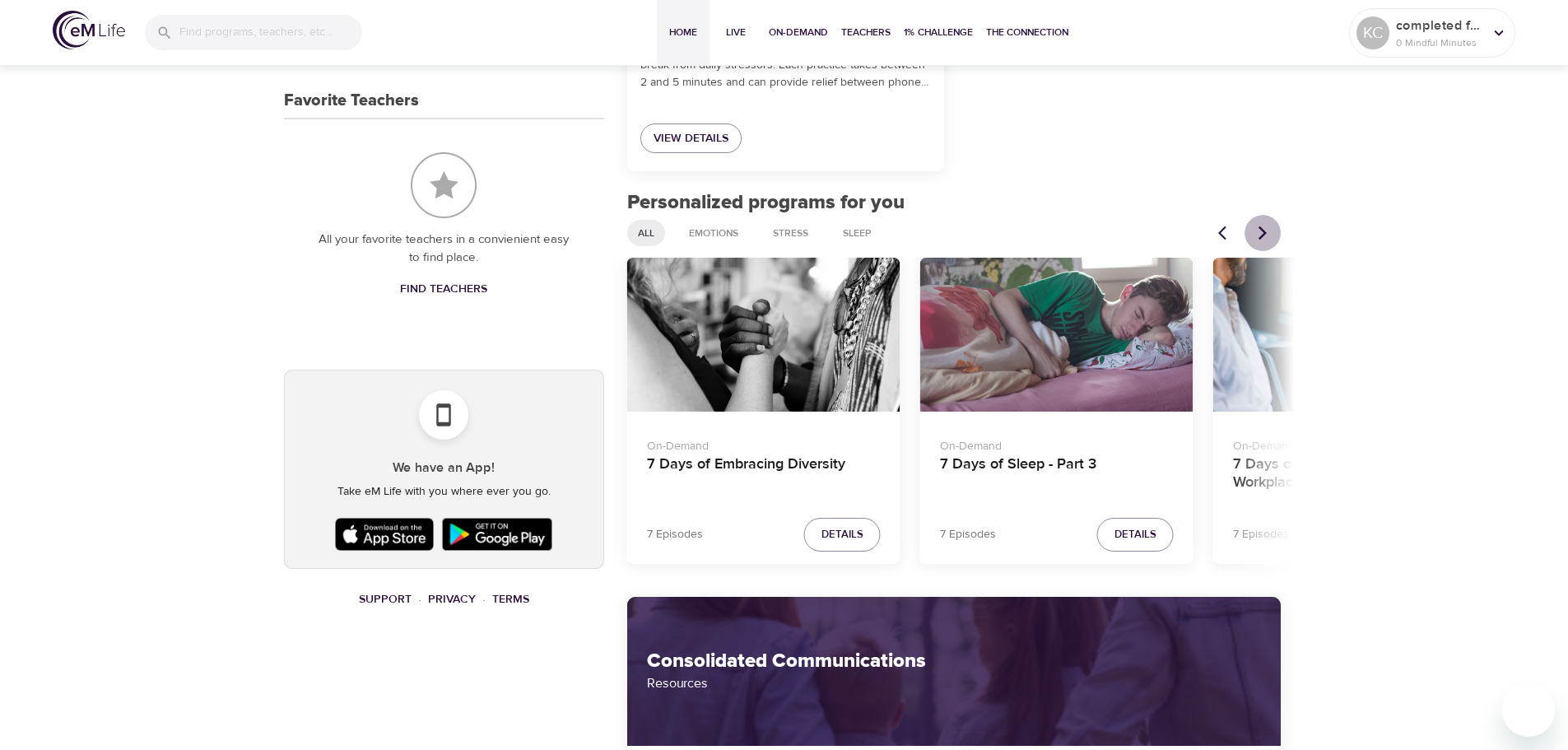
click at [1259, 233] on icon "Next items" at bounding box center [1262, 233] width 16 height 16
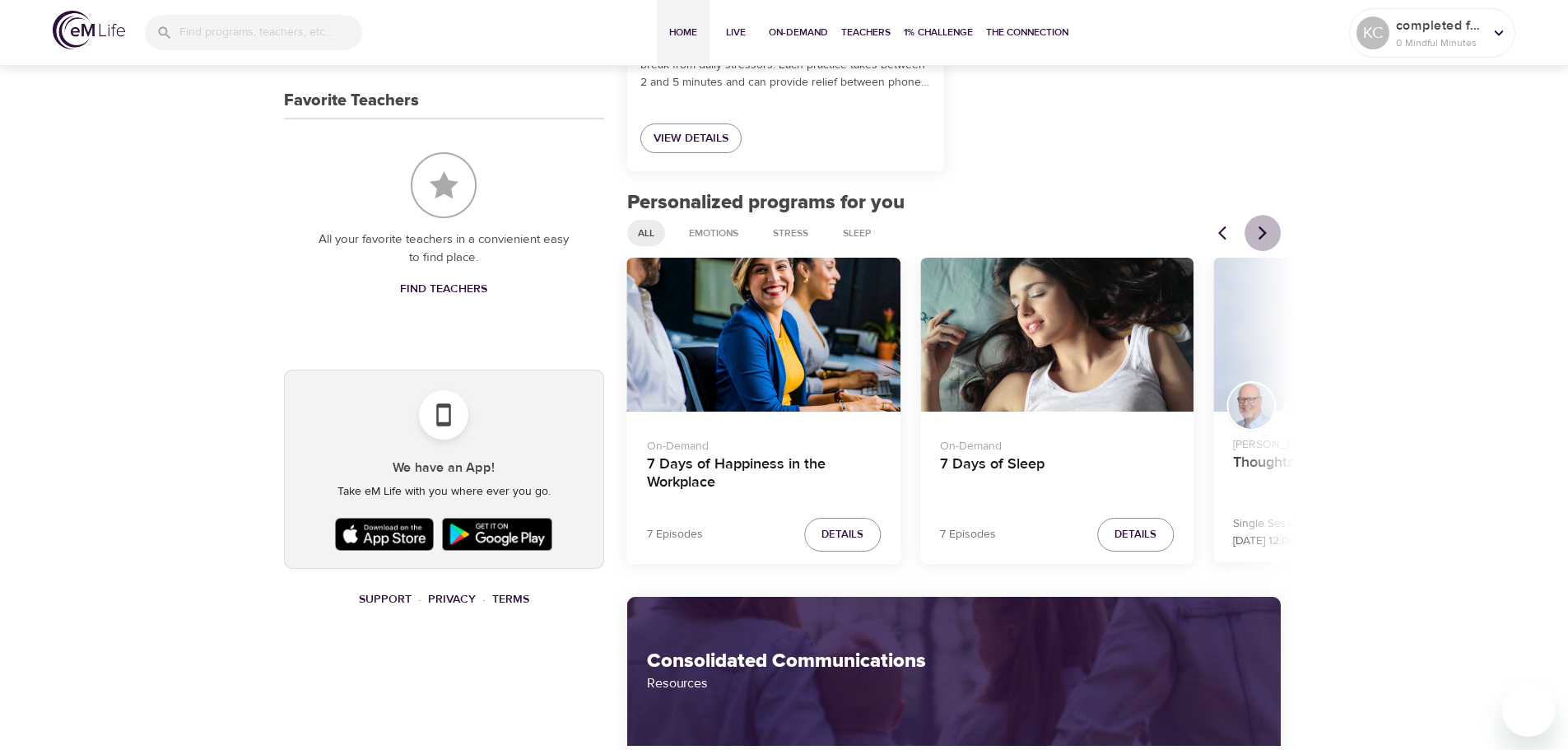
click at [1259, 233] on icon "Next items" at bounding box center [1262, 233] width 16 height 16
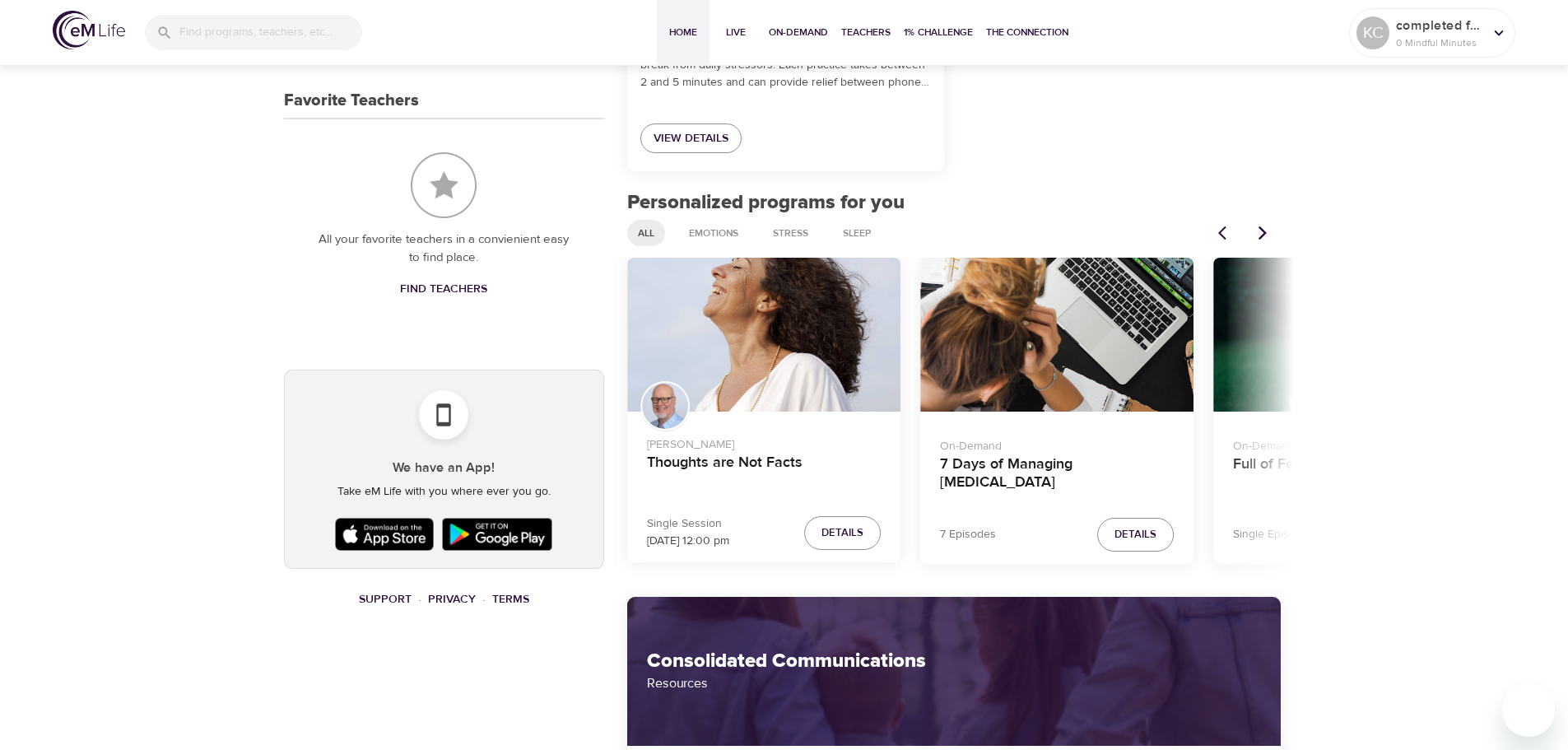
click at [1259, 233] on icon "Next items" at bounding box center [1262, 233] width 16 height 16
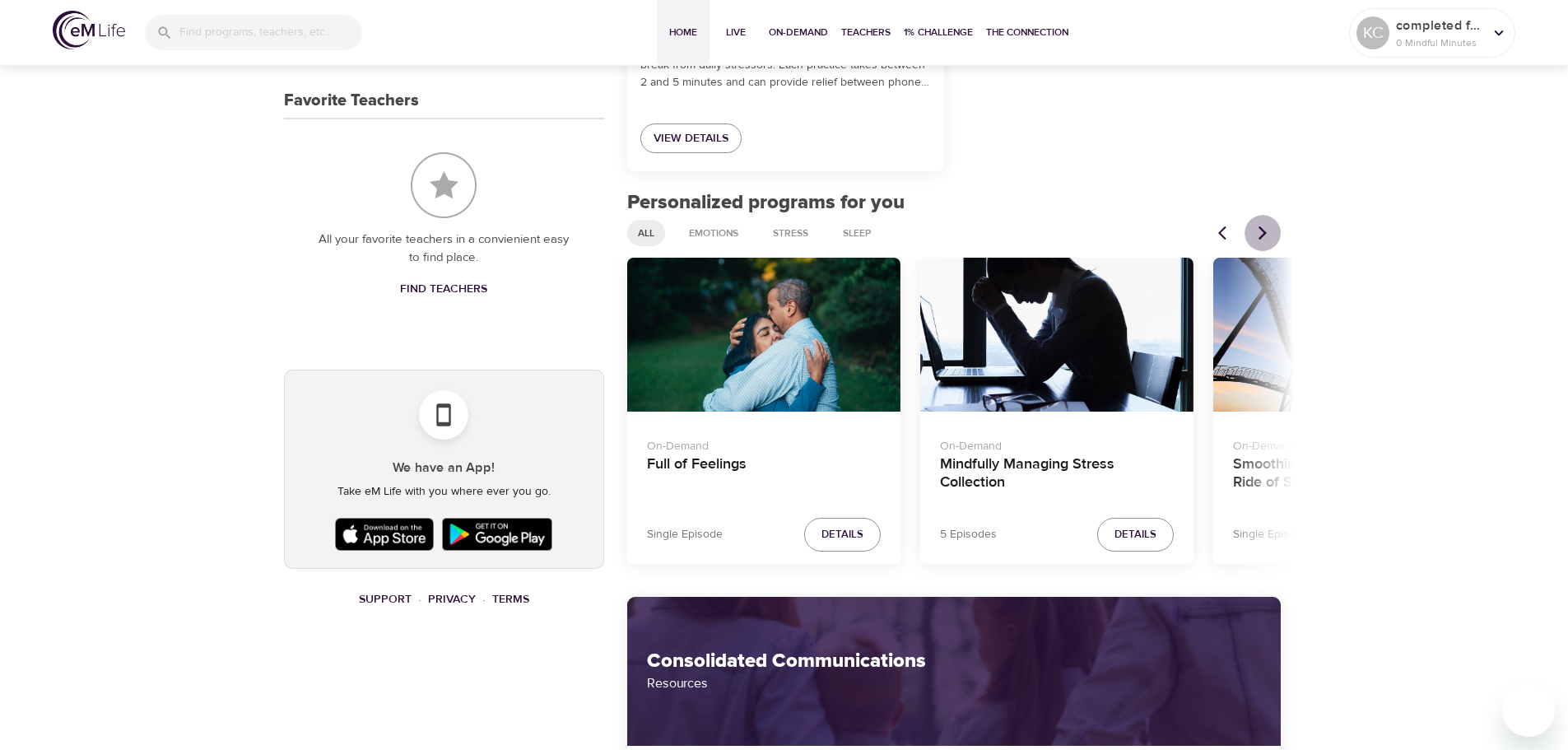
click at [1259, 233] on icon "Next items" at bounding box center [1262, 233] width 16 height 16
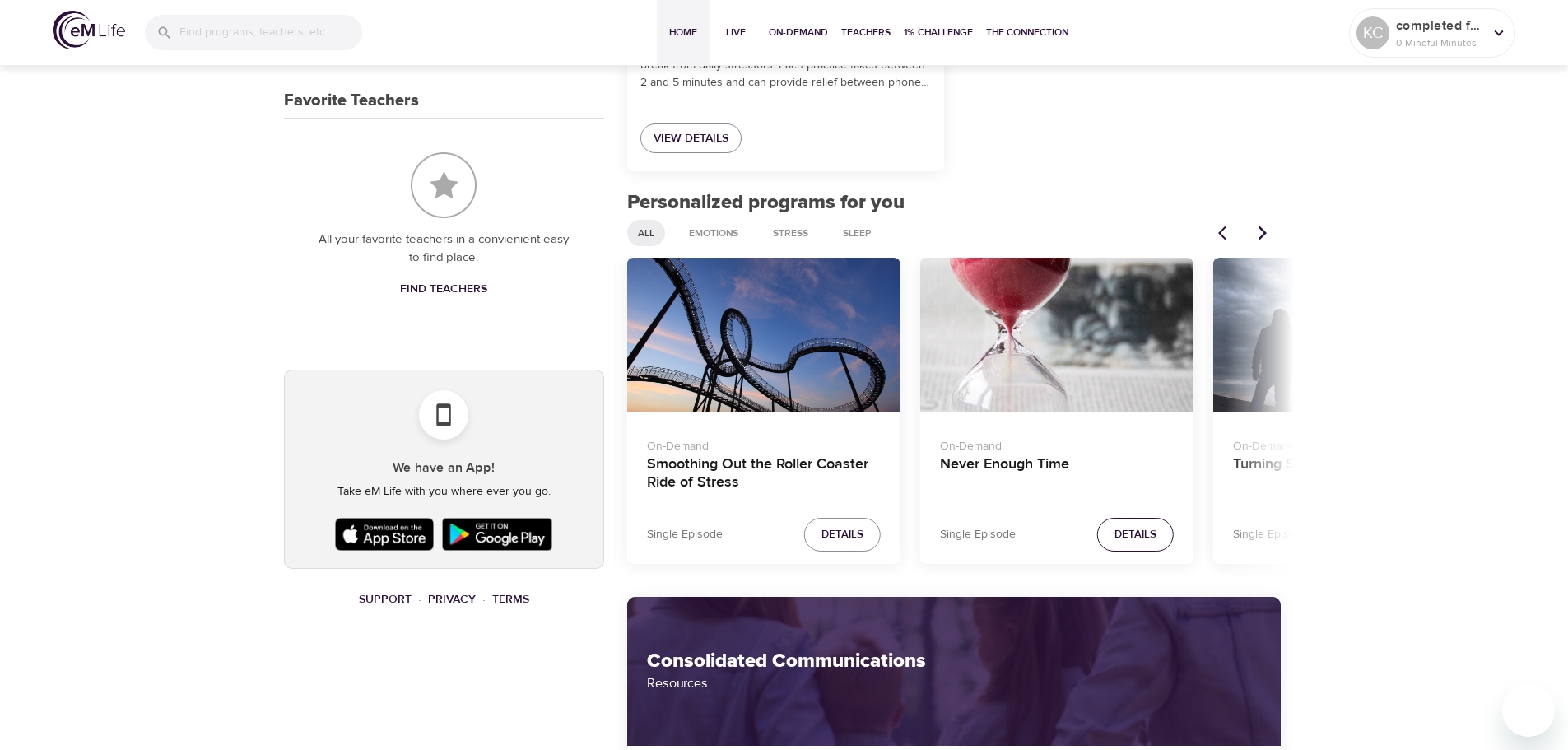
click at [1140, 532] on span "Details" at bounding box center [1135, 534] width 42 height 19
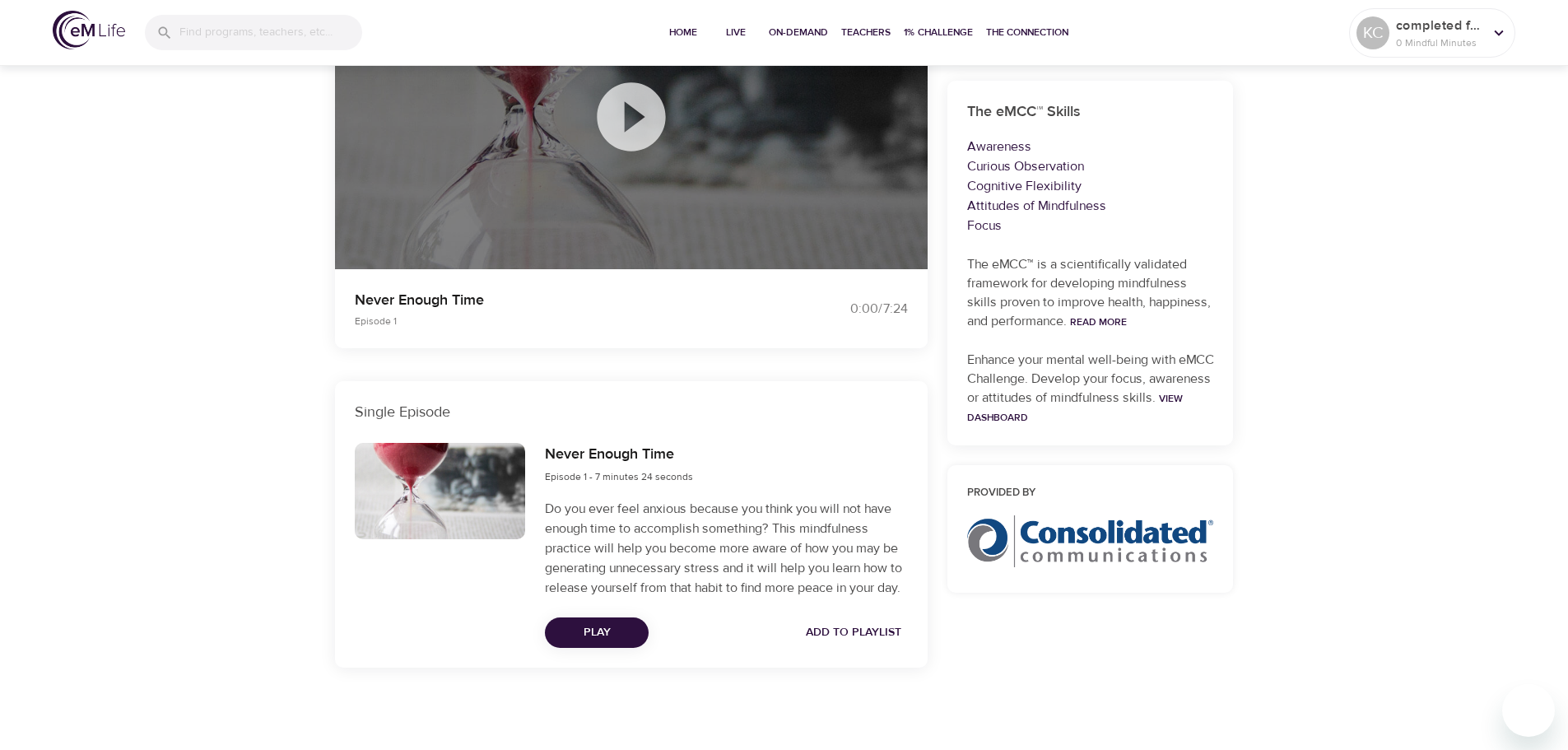
scroll to position [385, 0]
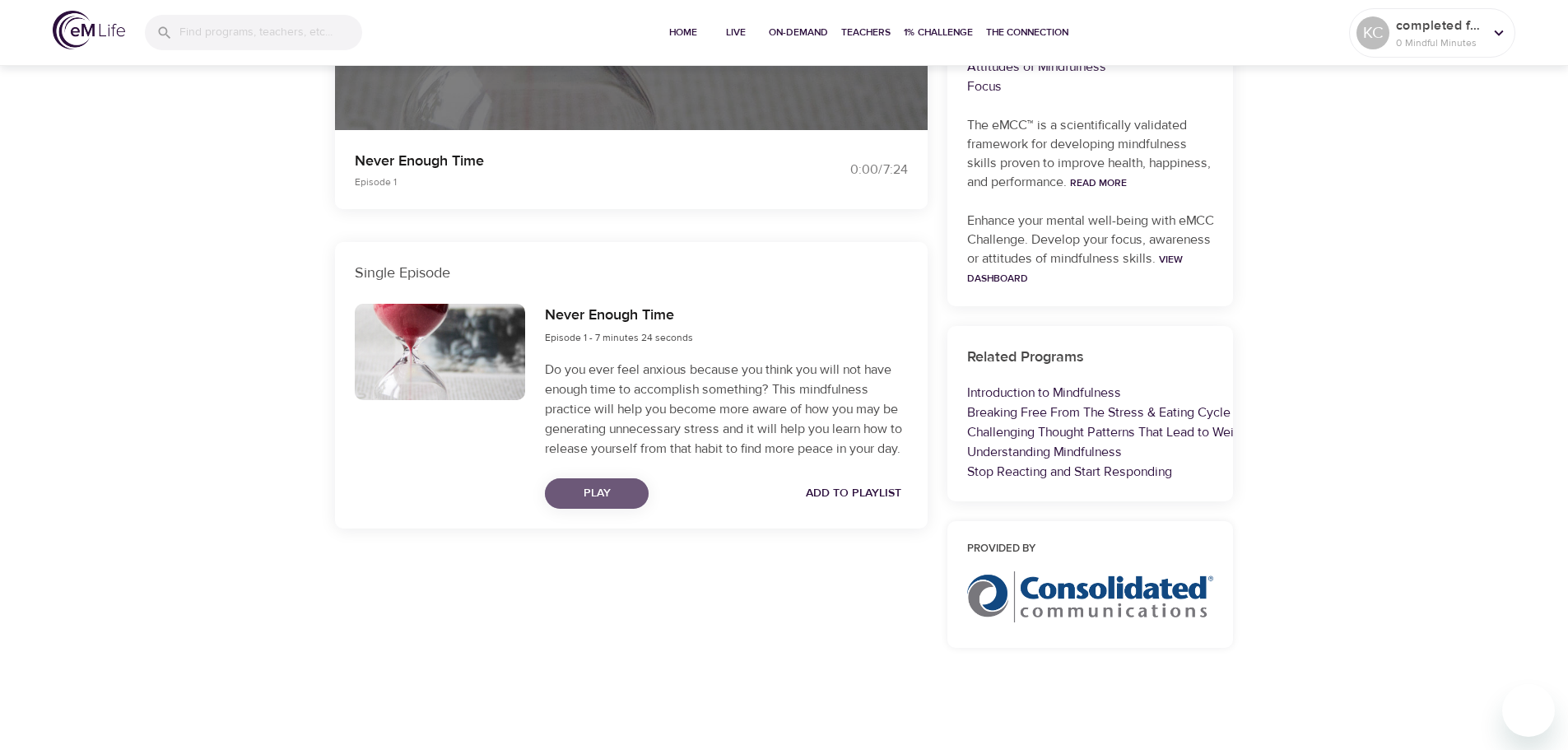
click at [582, 494] on span "Play" at bounding box center [597, 493] width 77 height 21
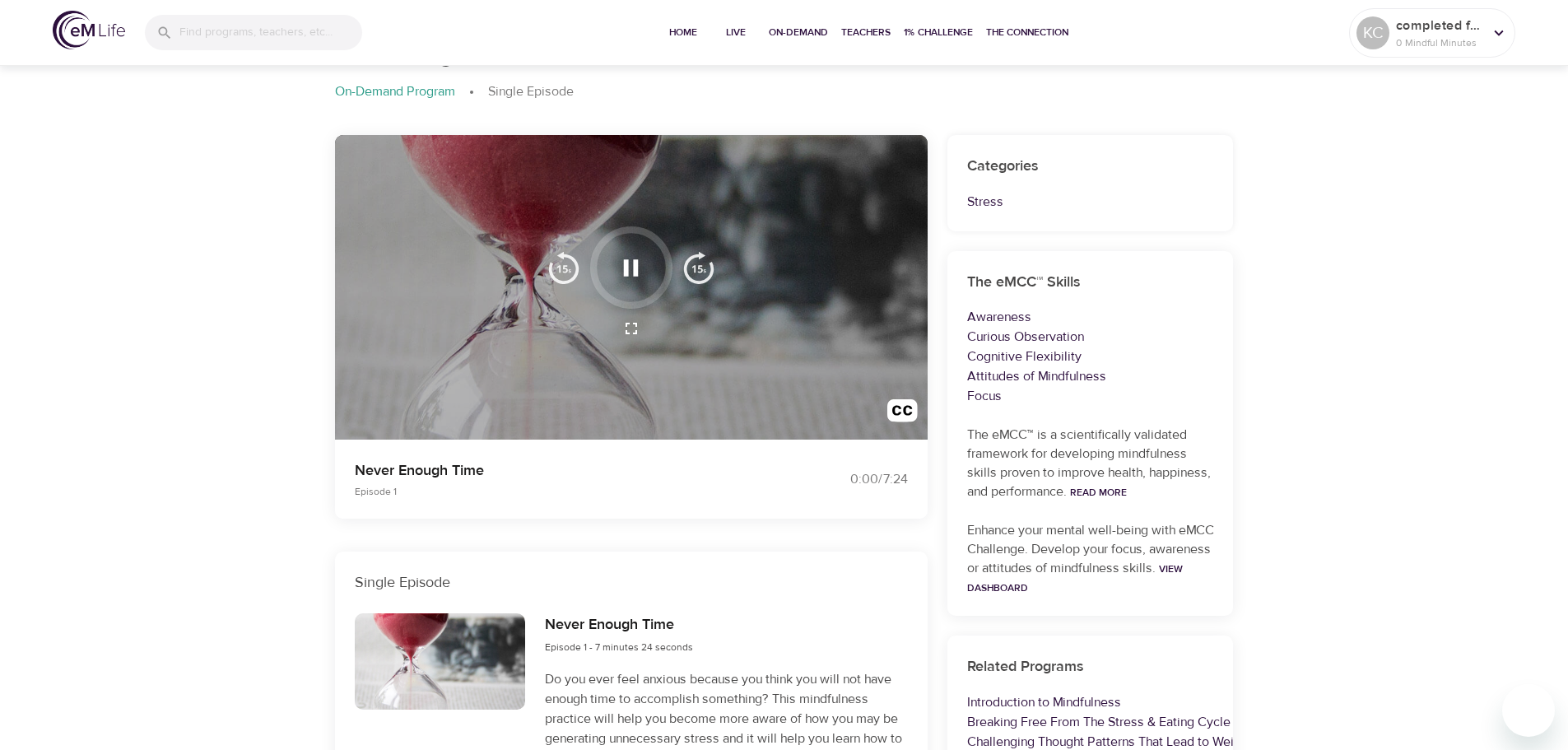
scroll to position [0, 0]
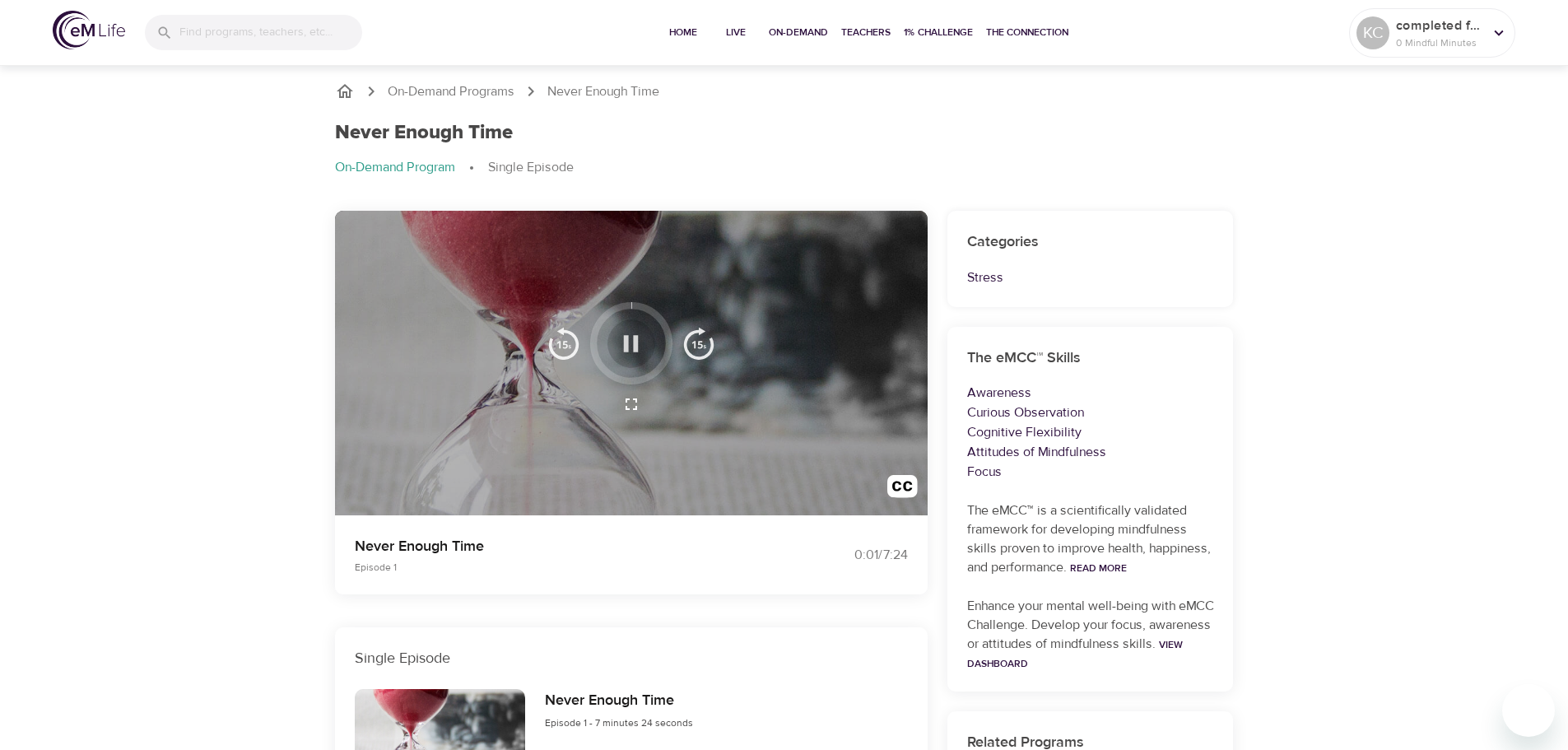
click at [622, 337] on icon "button" at bounding box center [631, 343] width 29 height 29
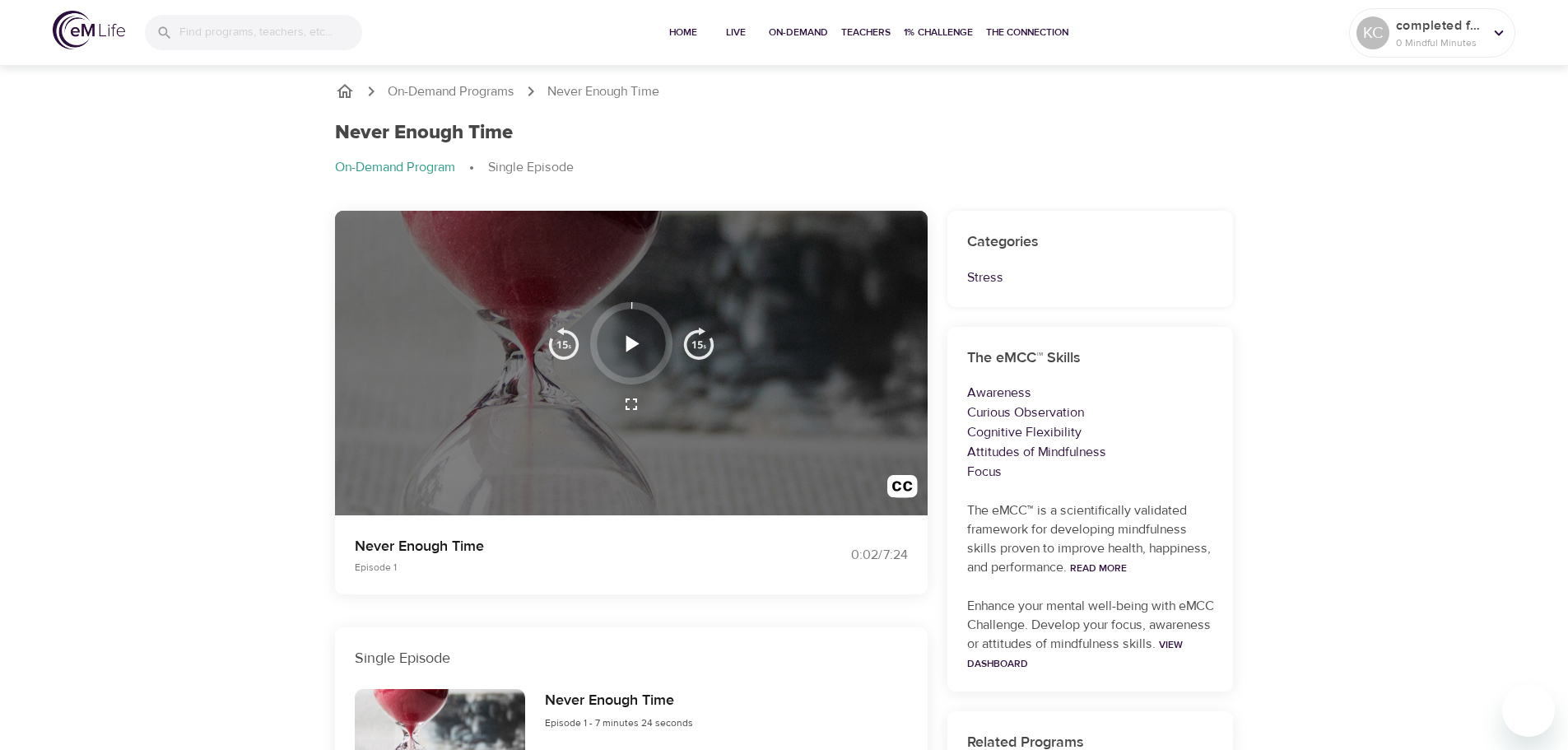
click at [631, 343] on icon "button" at bounding box center [633, 343] width 13 height 16
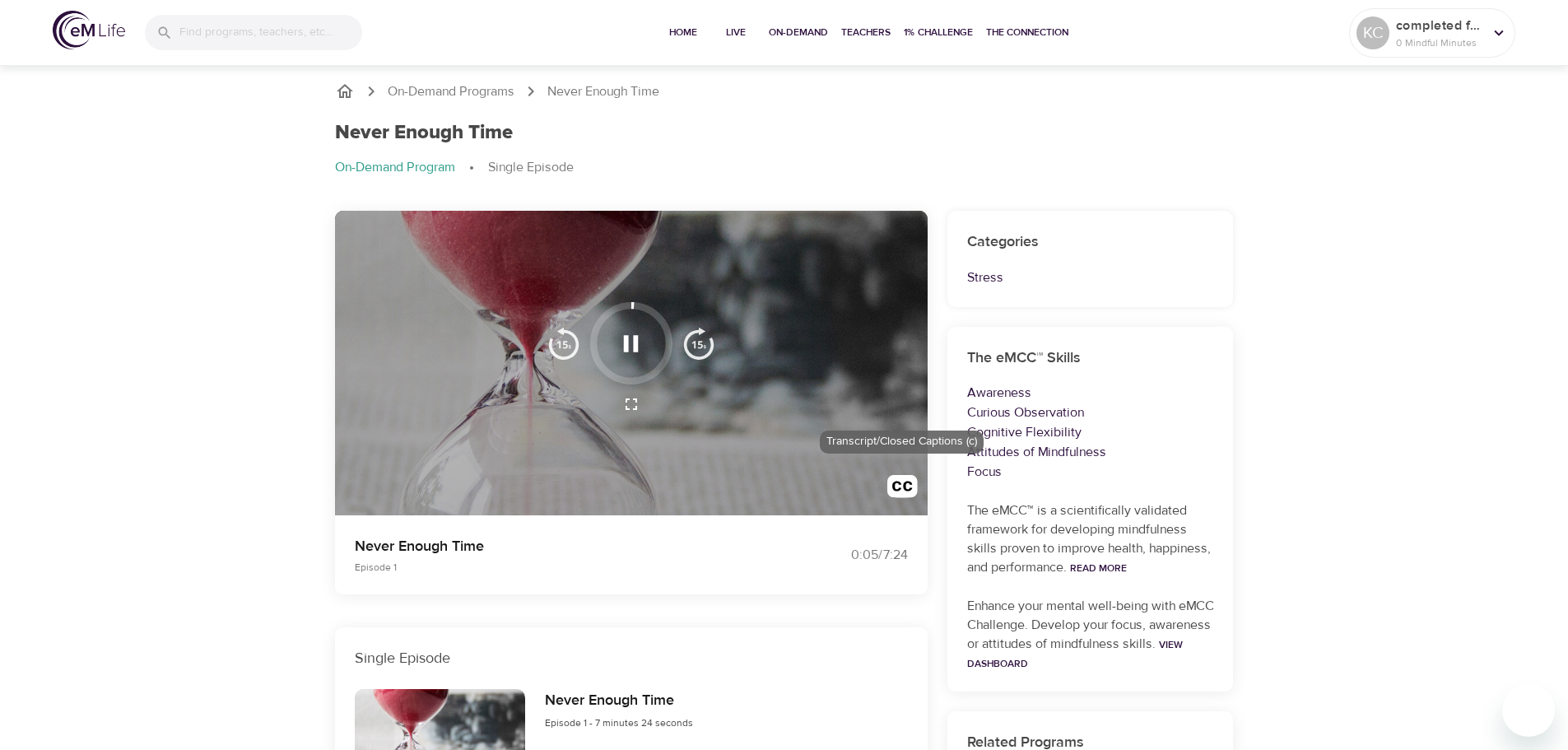
click at [899, 486] on img "button" at bounding box center [902, 490] width 30 height 30
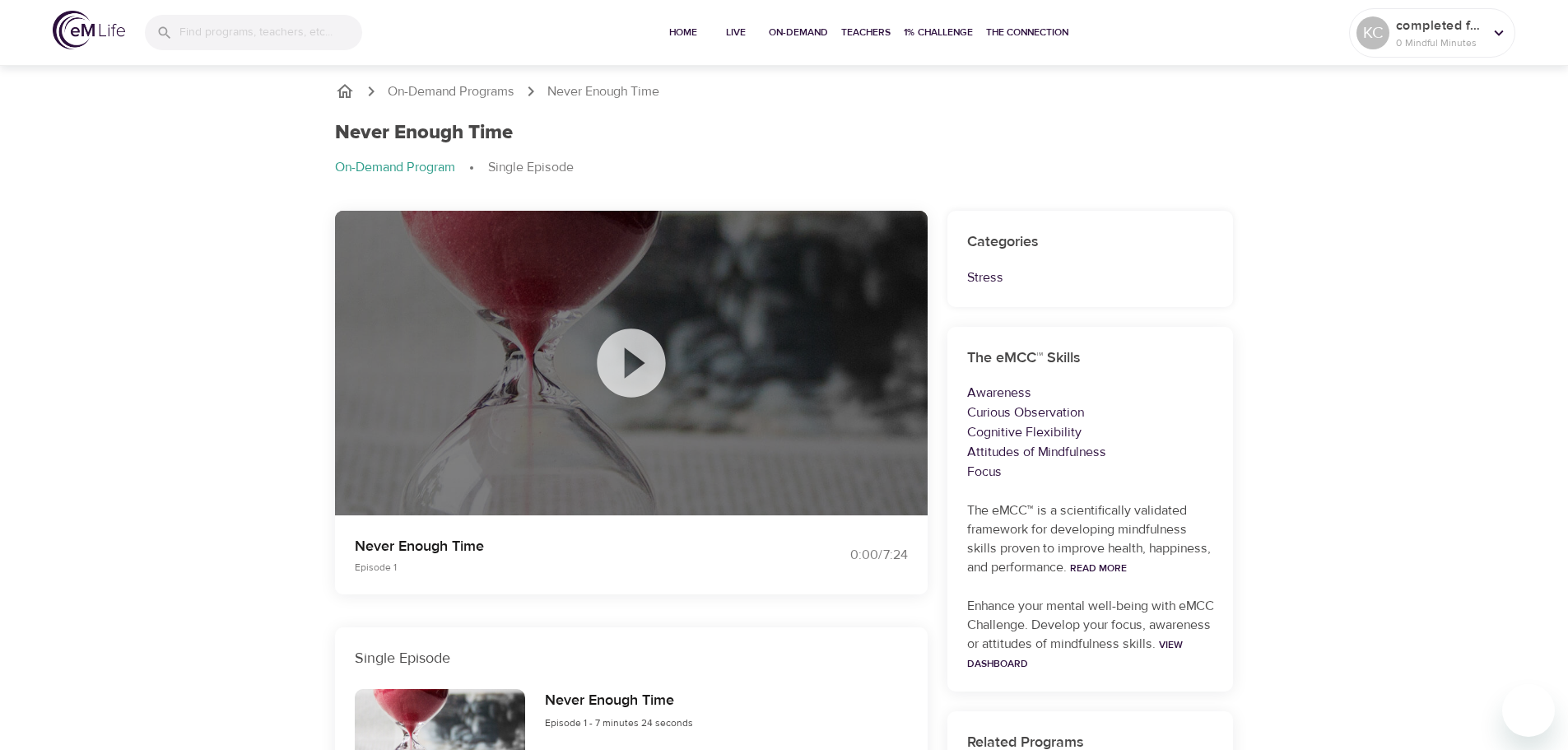
click at [632, 358] on icon at bounding box center [632, 363] width 82 height 82
click at [922, 241] on div at bounding box center [631, 363] width 592 height 306
click at [633, 359] on icon at bounding box center [632, 363] width 82 height 82
click at [627, 364] on icon at bounding box center [632, 363] width 82 height 82
click at [640, 373] on icon at bounding box center [631, 363] width 68 height 68
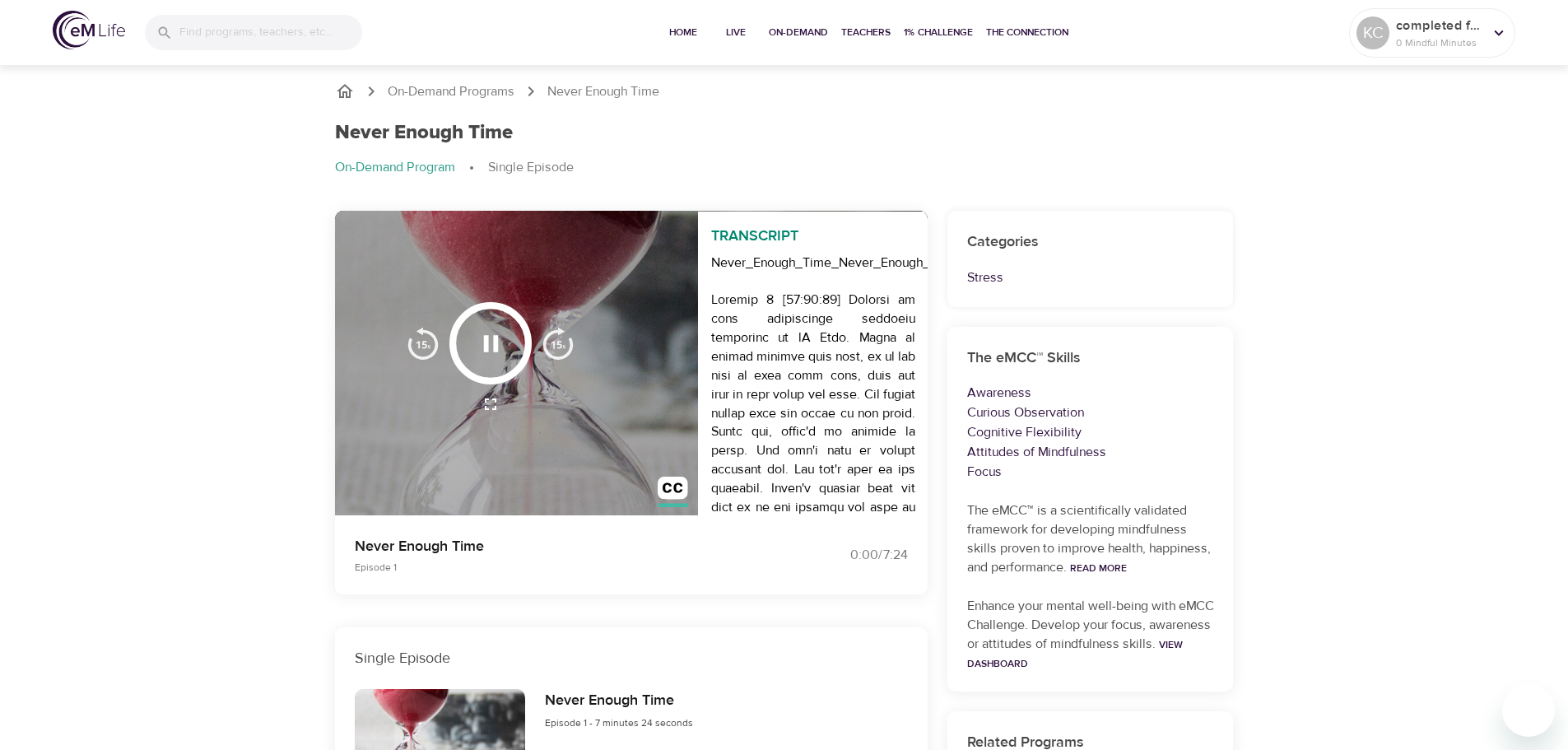
drag, startPoint x: 481, startPoint y: 306, endPoint x: 429, endPoint y: 359, distance: 74.2
click at [459, 366] on div at bounding box center [491, 343] width 82 height 82
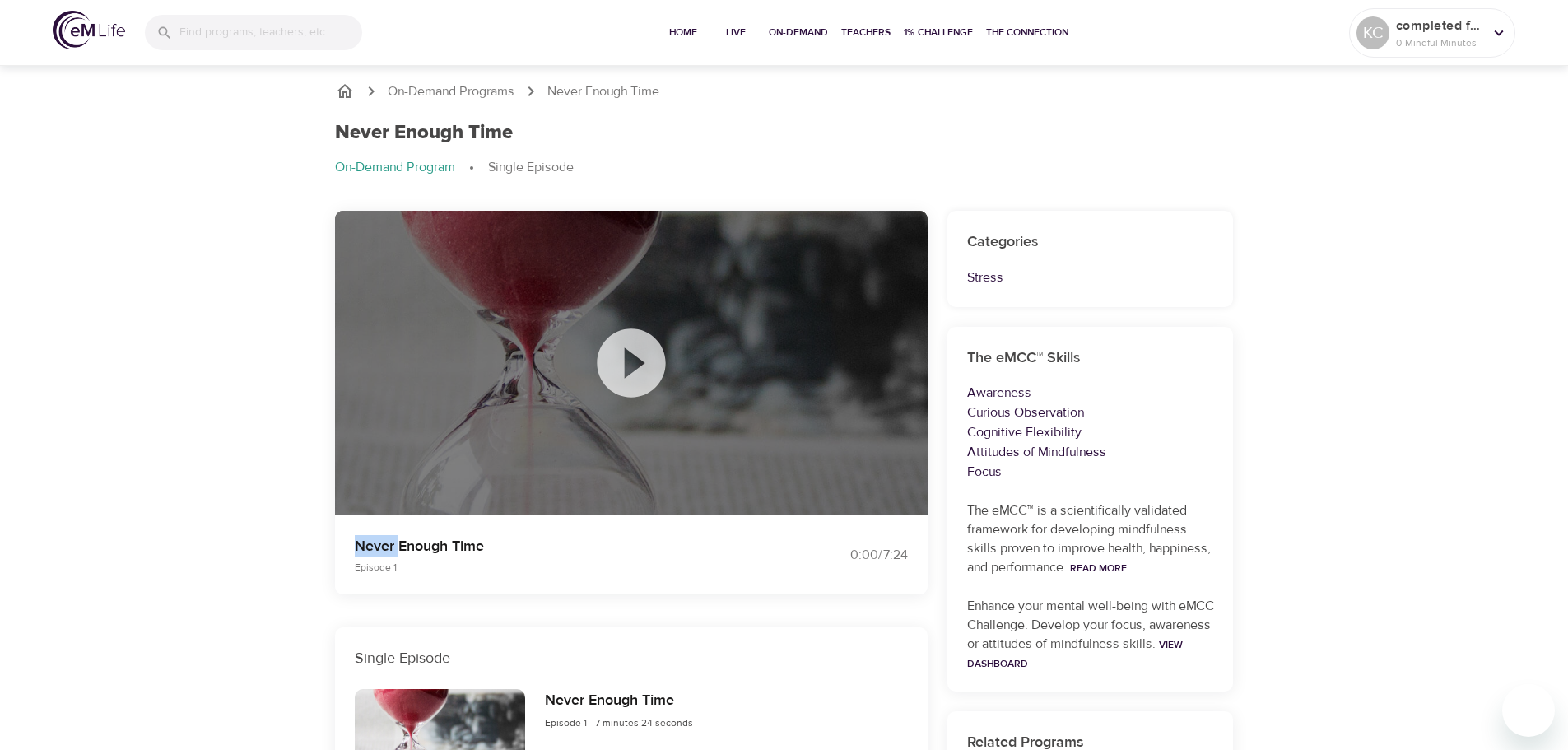
click at [420, 347] on div at bounding box center [631, 363] width 592 height 306
click at [633, 371] on icon at bounding box center [632, 363] width 82 height 82
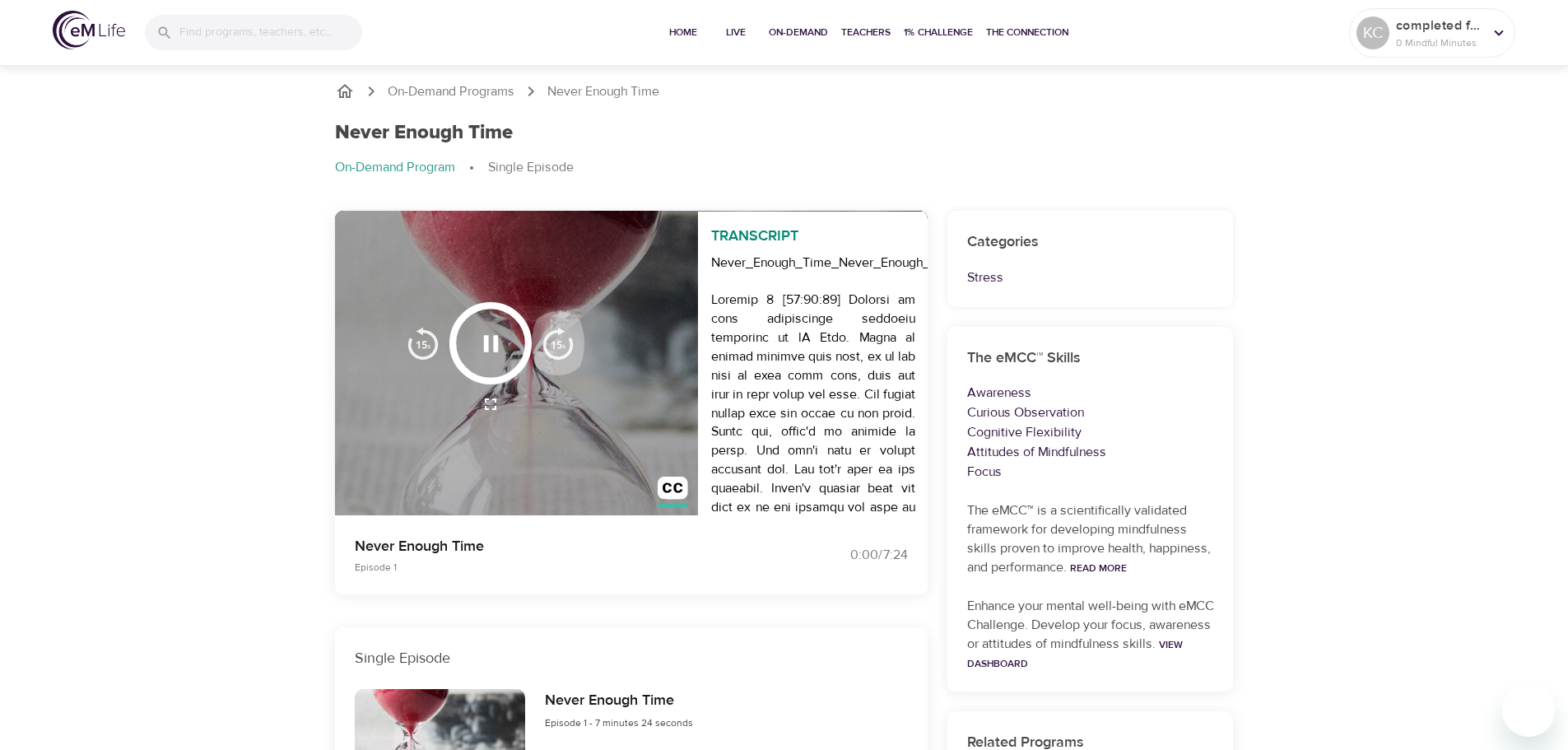
click at [553, 343] on img "button" at bounding box center [557, 343] width 33 height 33
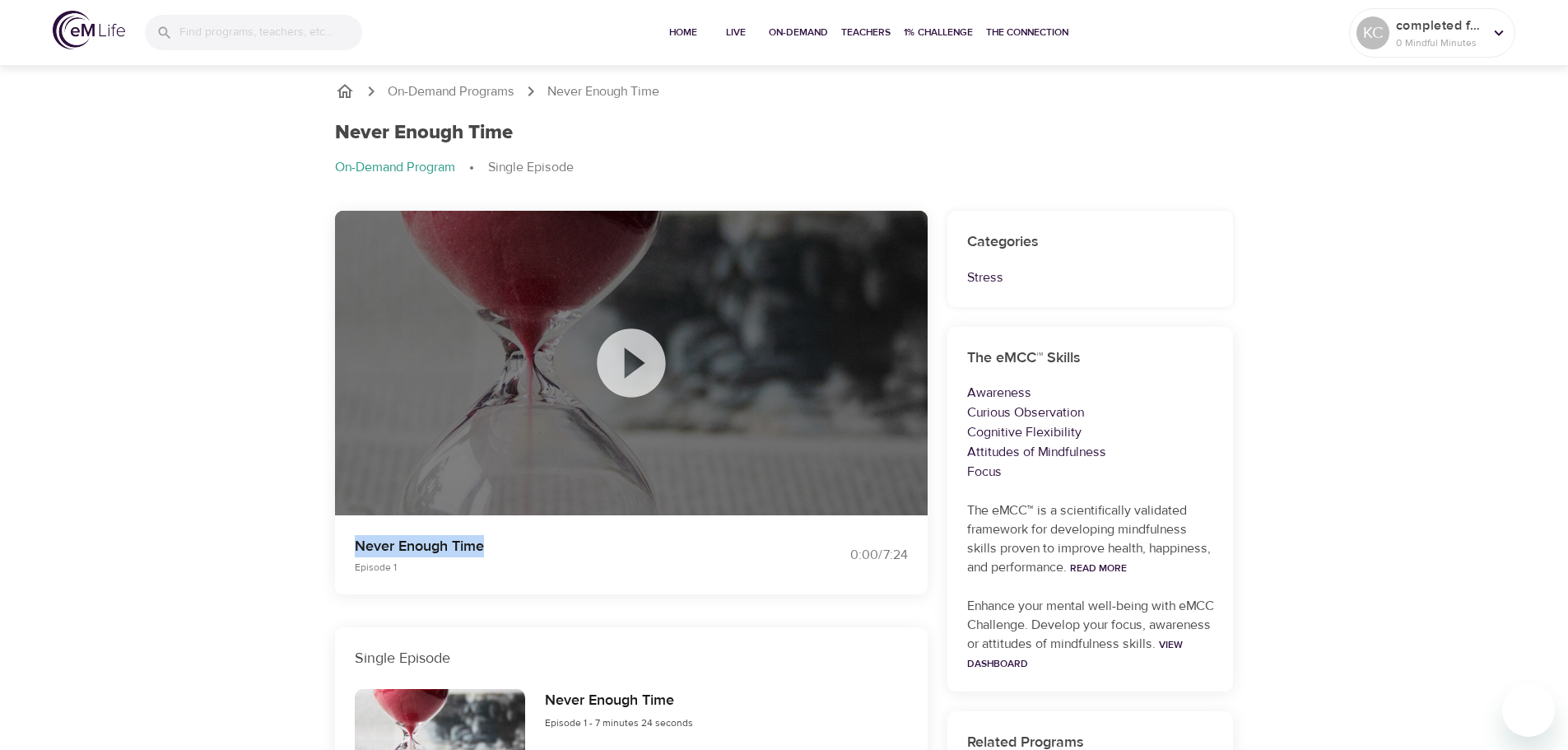
click at [553, 343] on div at bounding box center [631, 363] width 592 height 306
click at [630, 356] on icon at bounding box center [632, 363] width 82 height 82
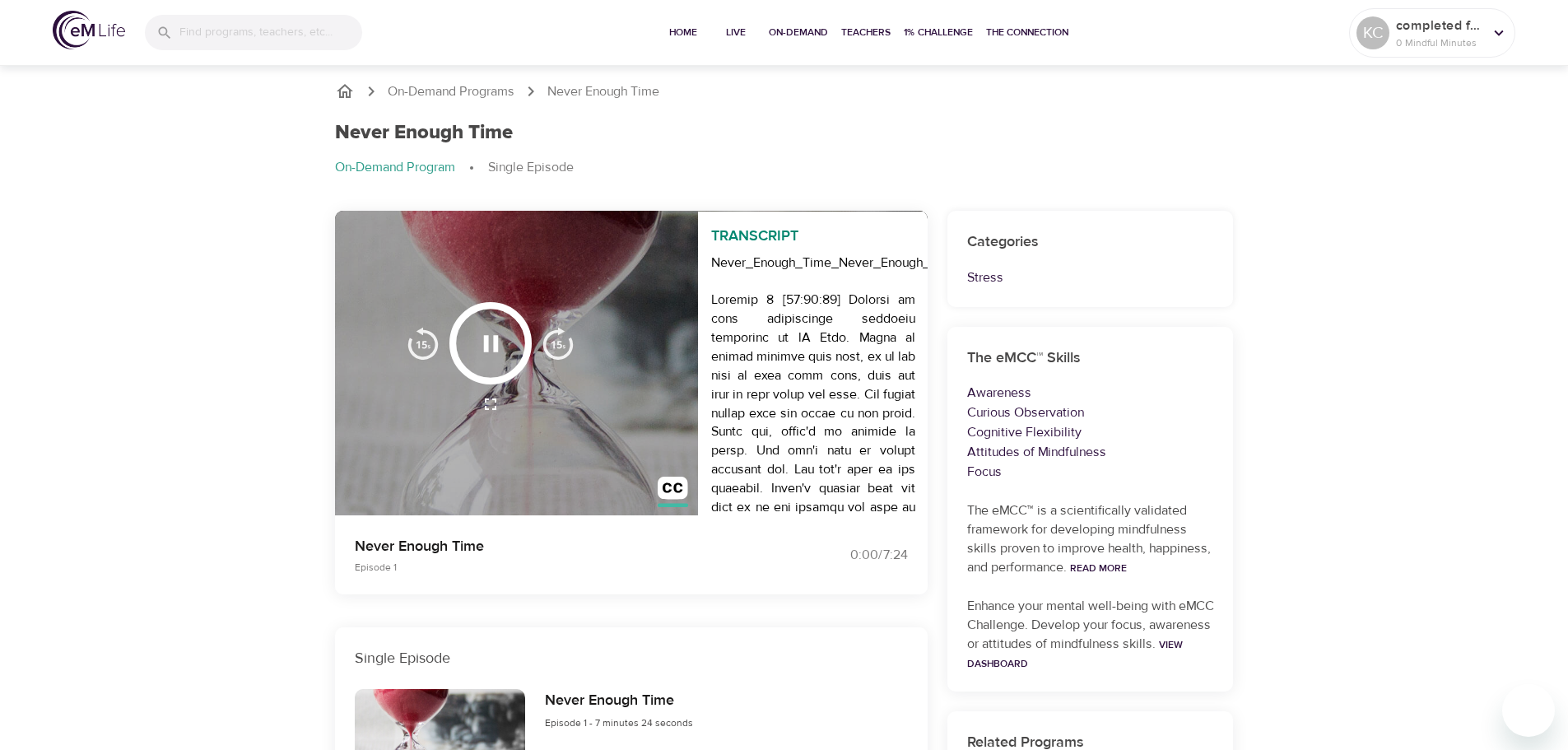
drag, startPoint x: 493, startPoint y: 377, endPoint x: 469, endPoint y: 344, distance: 40.8
click at [493, 367] on div at bounding box center [491, 343] width 82 height 82
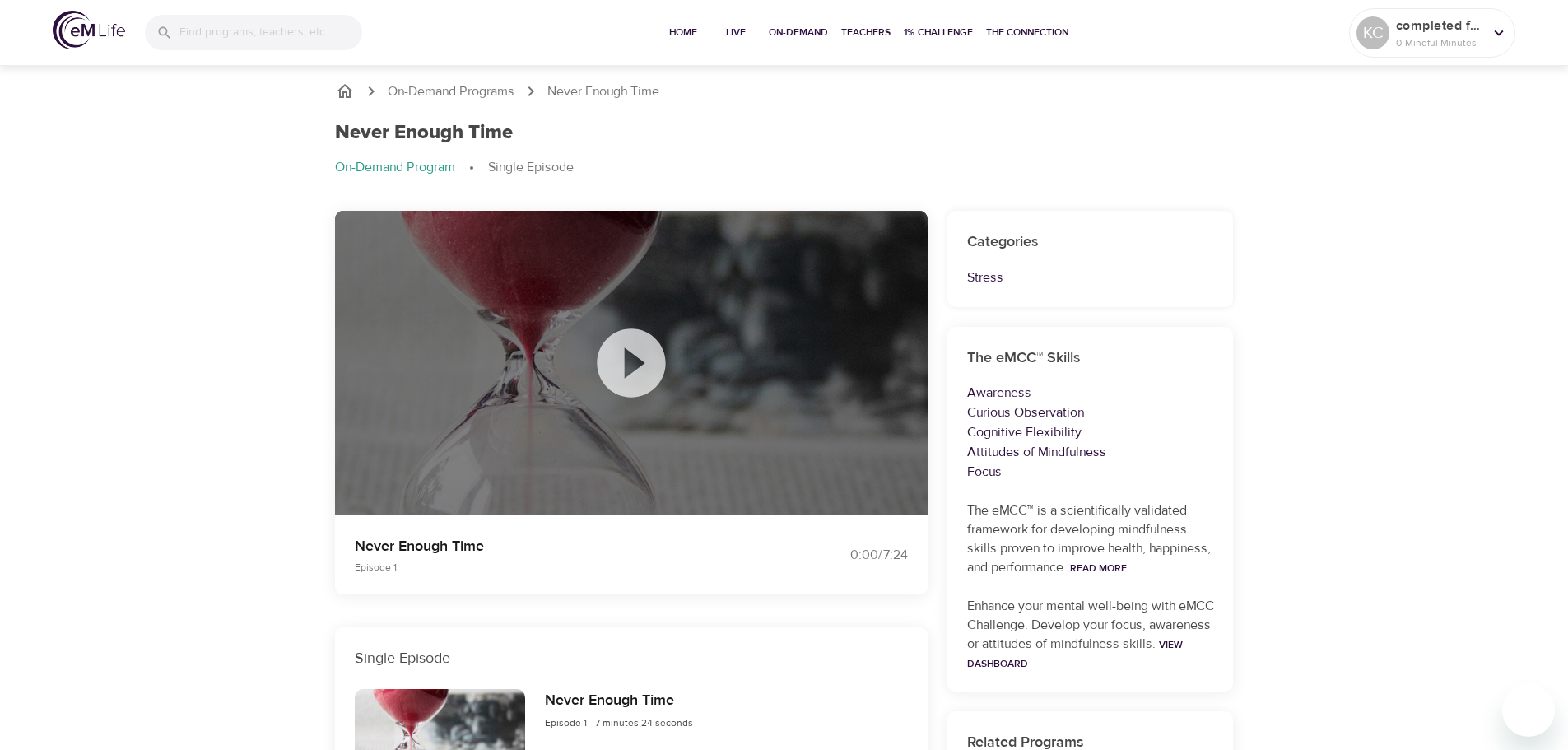
click at [472, 347] on div at bounding box center [631, 363] width 592 height 306
click at [598, 363] on icon at bounding box center [631, 363] width 68 height 68
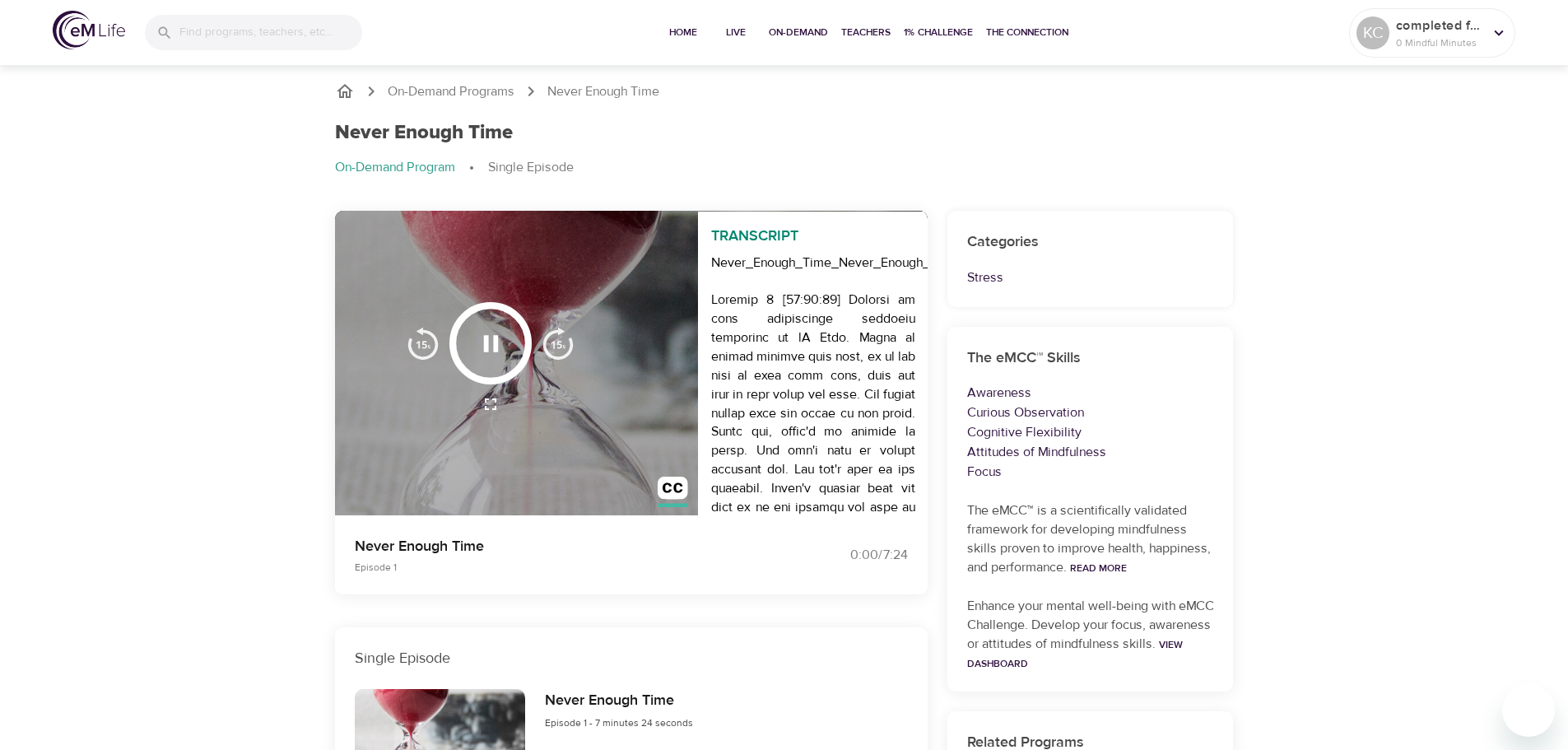
click at [497, 339] on icon "button" at bounding box center [490, 343] width 15 height 16
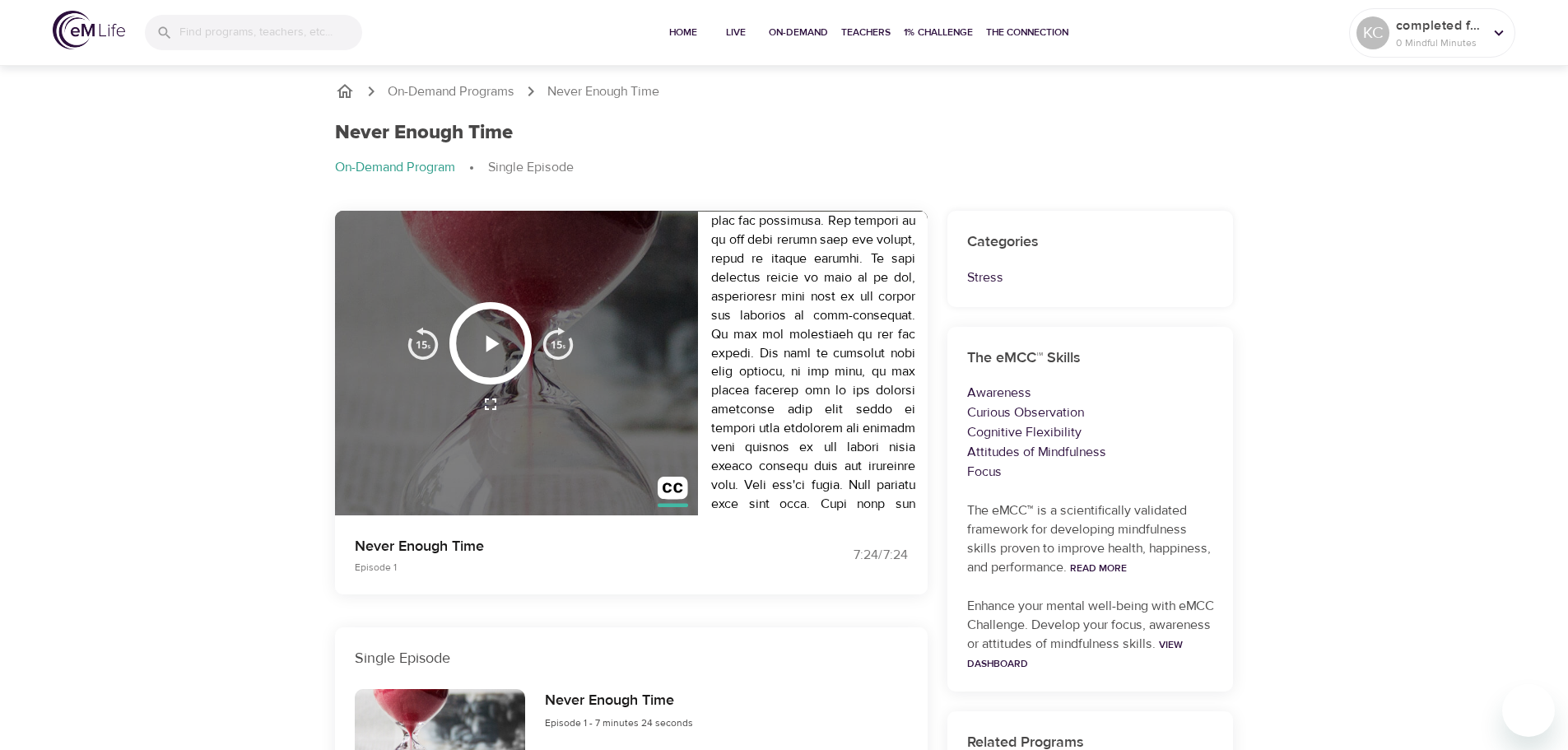
scroll to position [1893, 0]
